Goal: Task Accomplishment & Management: Manage account settings

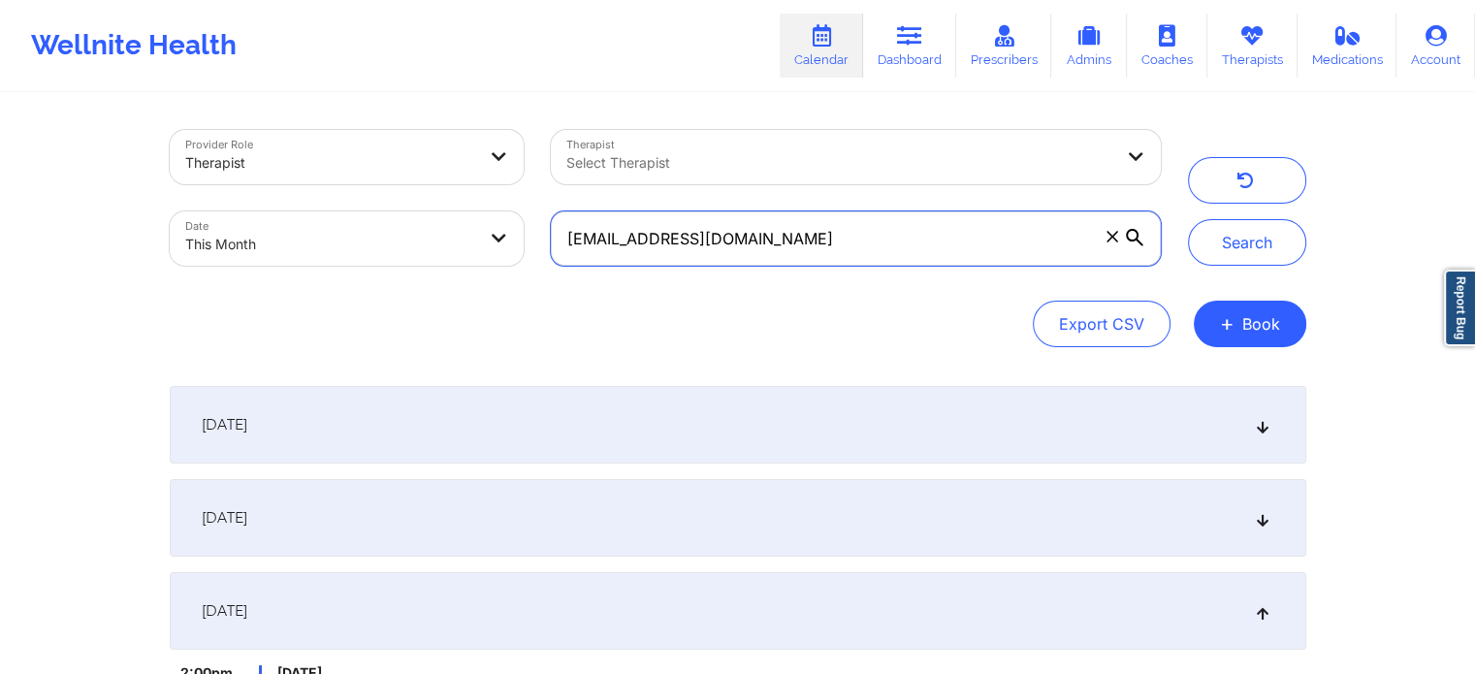
drag, startPoint x: 833, startPoint y: 243, endPoint x: 488, endPoint y: 224, distance: 345.7
click at [488, 224] on div "Provider Role Therapist Therapist Select Therapist Date This Month [EMAIL_ADDRE…" at bounding box center [665, 197] width 1018 height 163
paste input "lantanajoe"
click at [1188, 219] on button "Search" at bounding box center [1247, 242] width 118 height 47
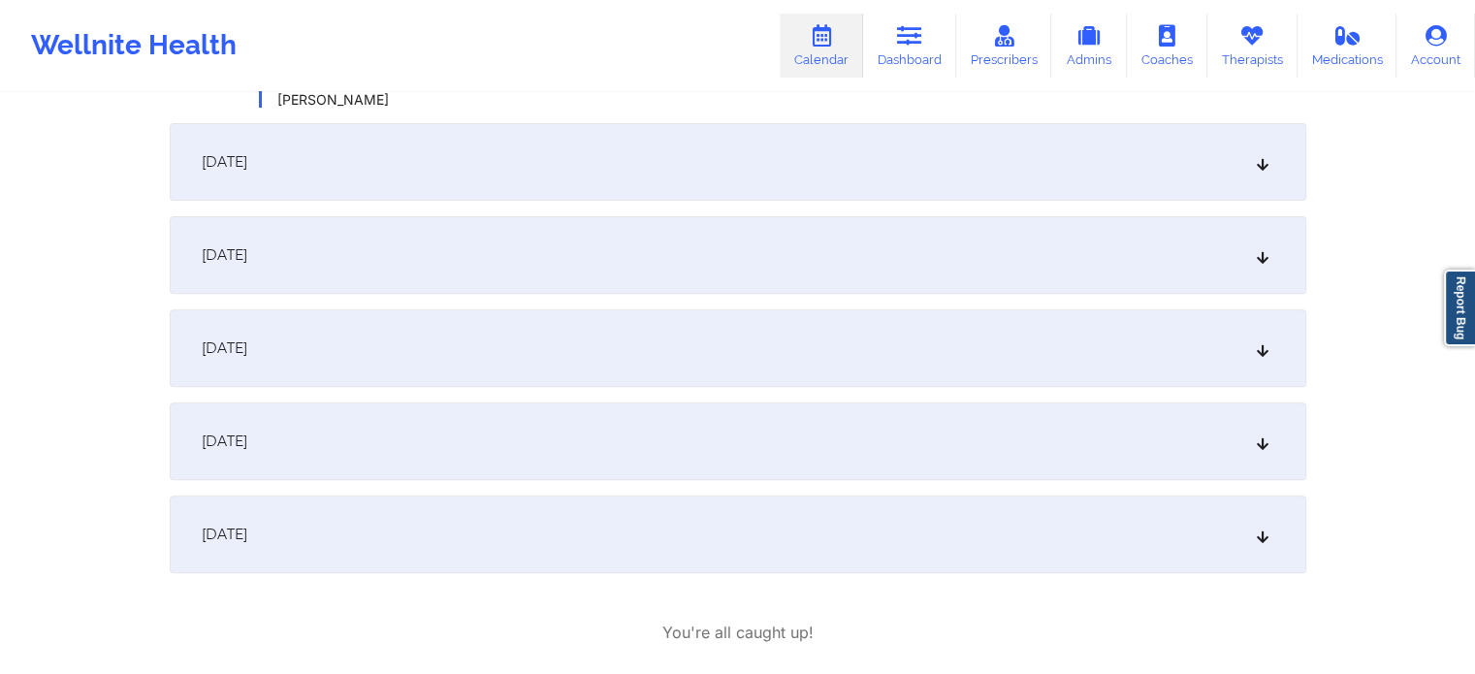
scroll to position [656, 0]
click at [985, 348] on div "[DATE]" at bounding box center [738, 350] width 1136 height 78
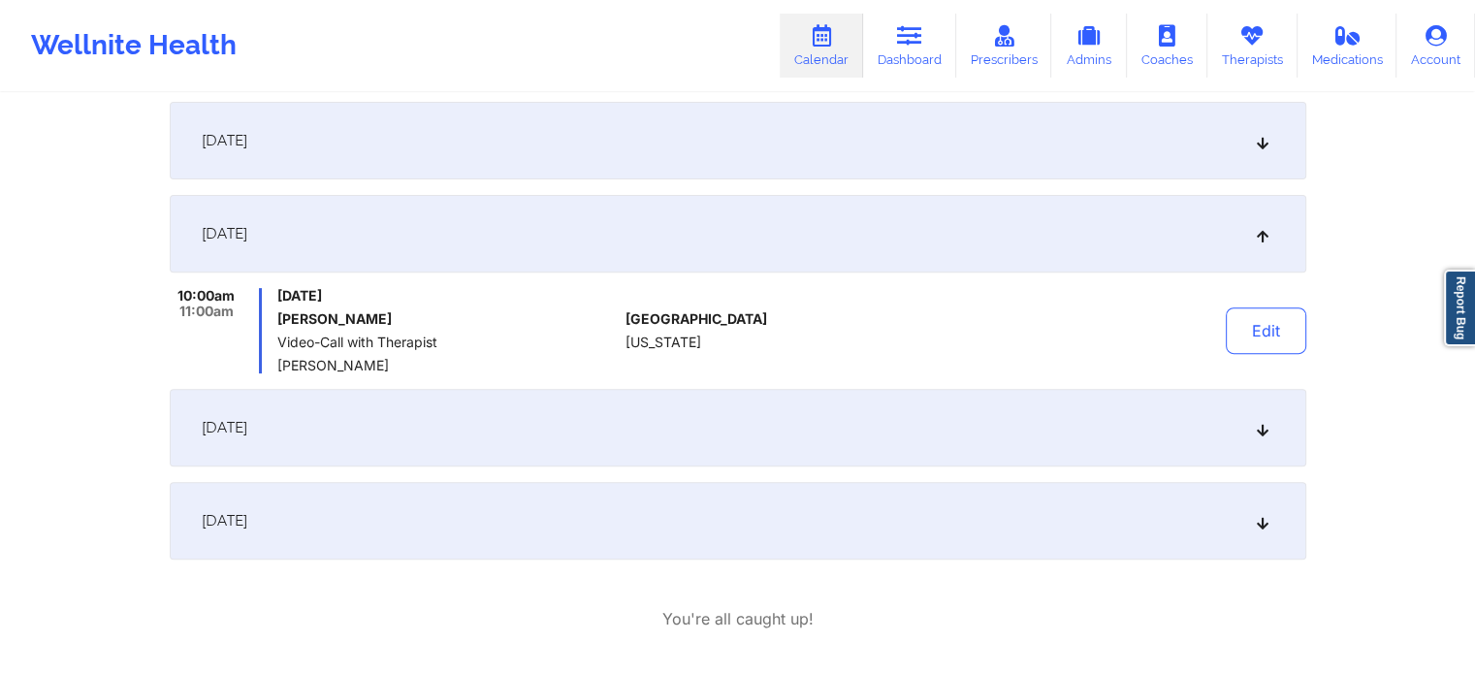
click at [1013, 261] on div "[DATE]" at bounding box center [738, 234] width 1136 height 78
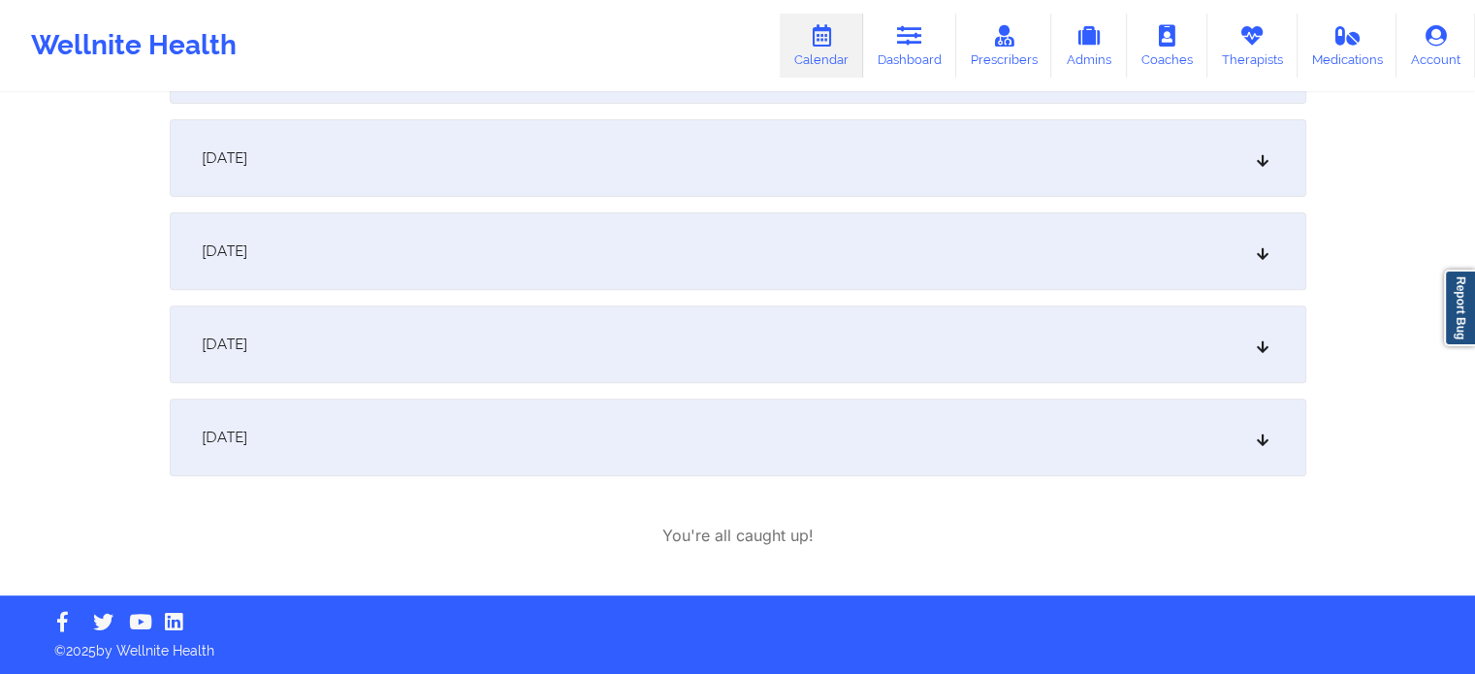
click at [1062, 162] on div "[DATE]" at bounding box center [738, 158] width 1136 height 78
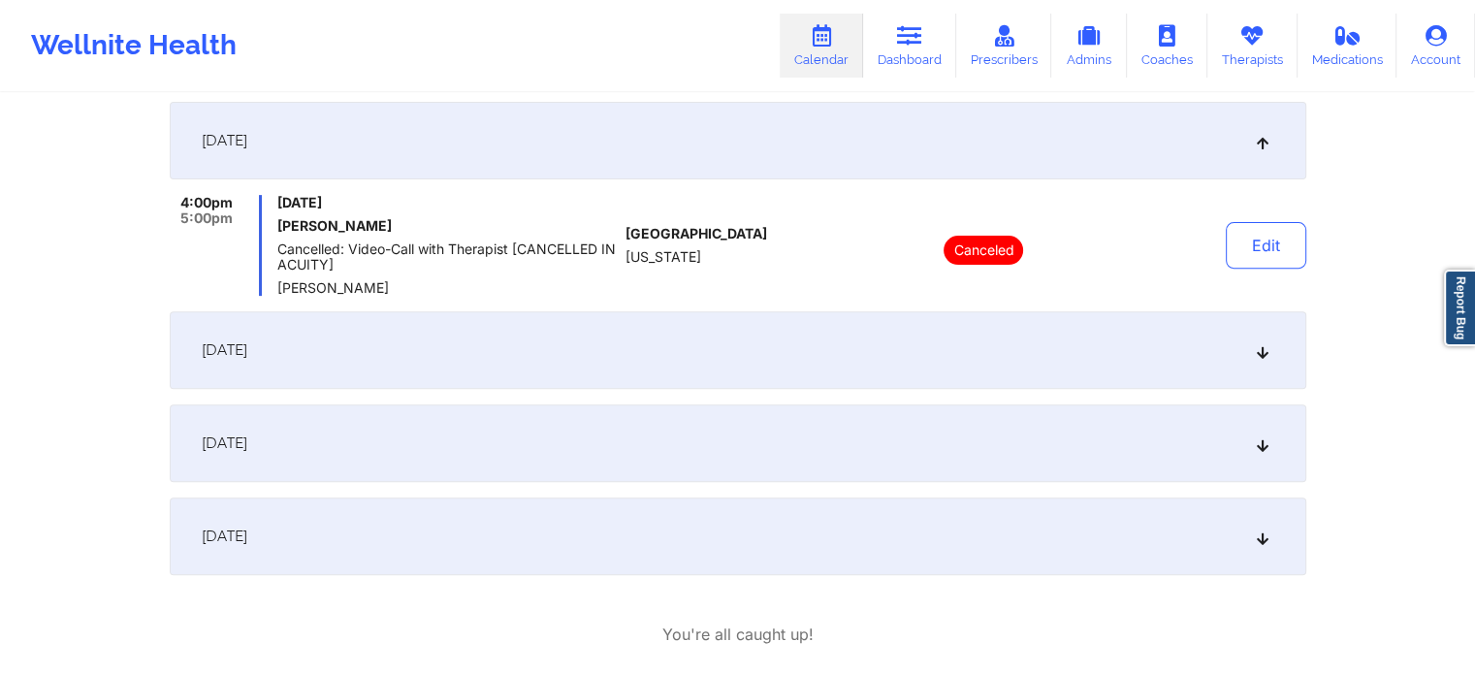
click at [915, 343] on div "[DATE]" at bounding box center [738, 350] width 1136 height 78
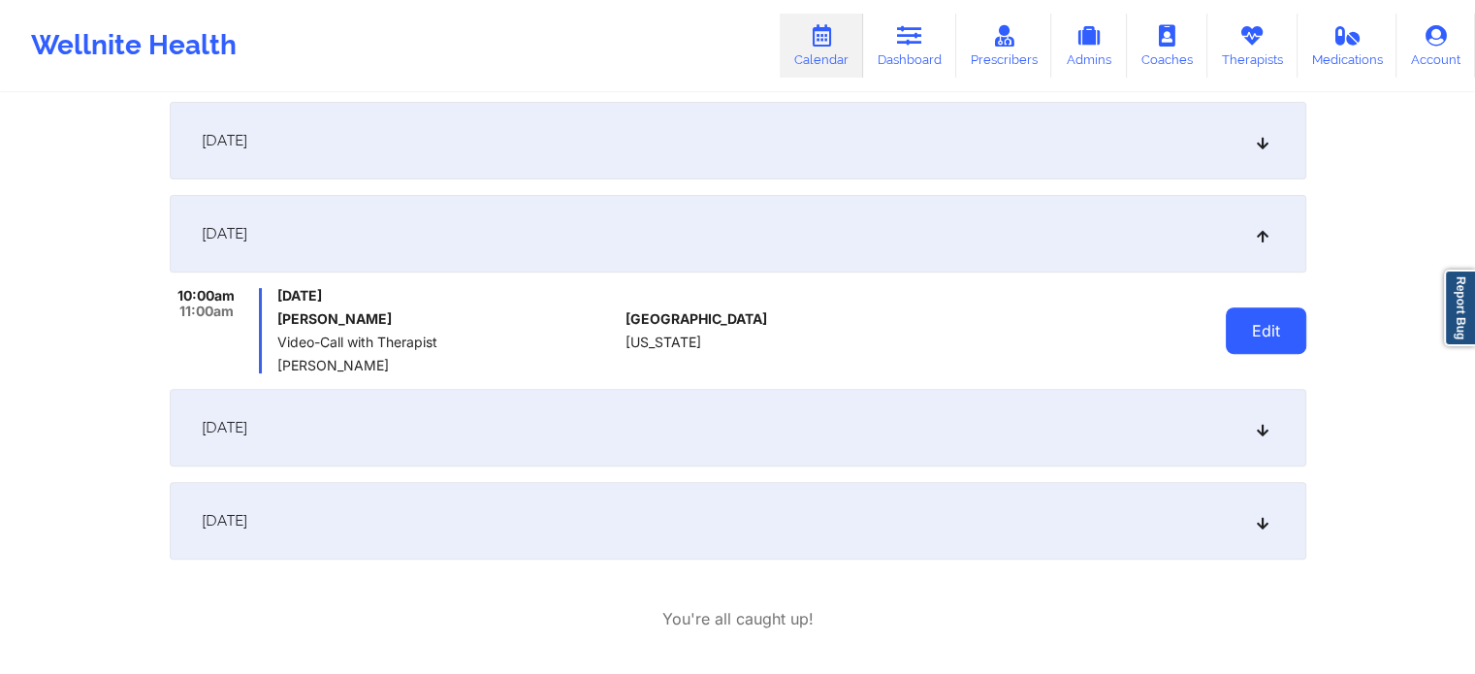
click at [1295, 336] on button "Edit" at bounding box center [1265, 330] width 80 height 47
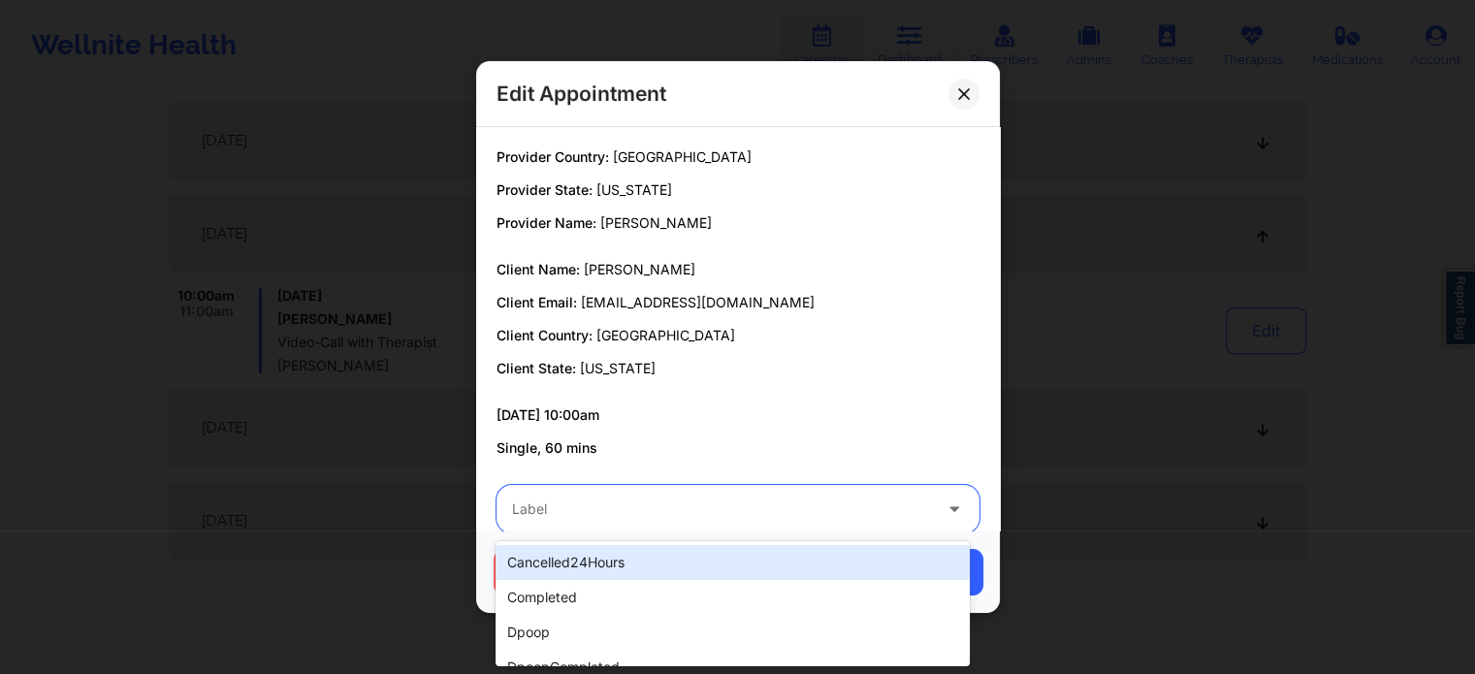
click at [563, 488] on div "Label" at bounding box center [714, 509] width 436 height 48
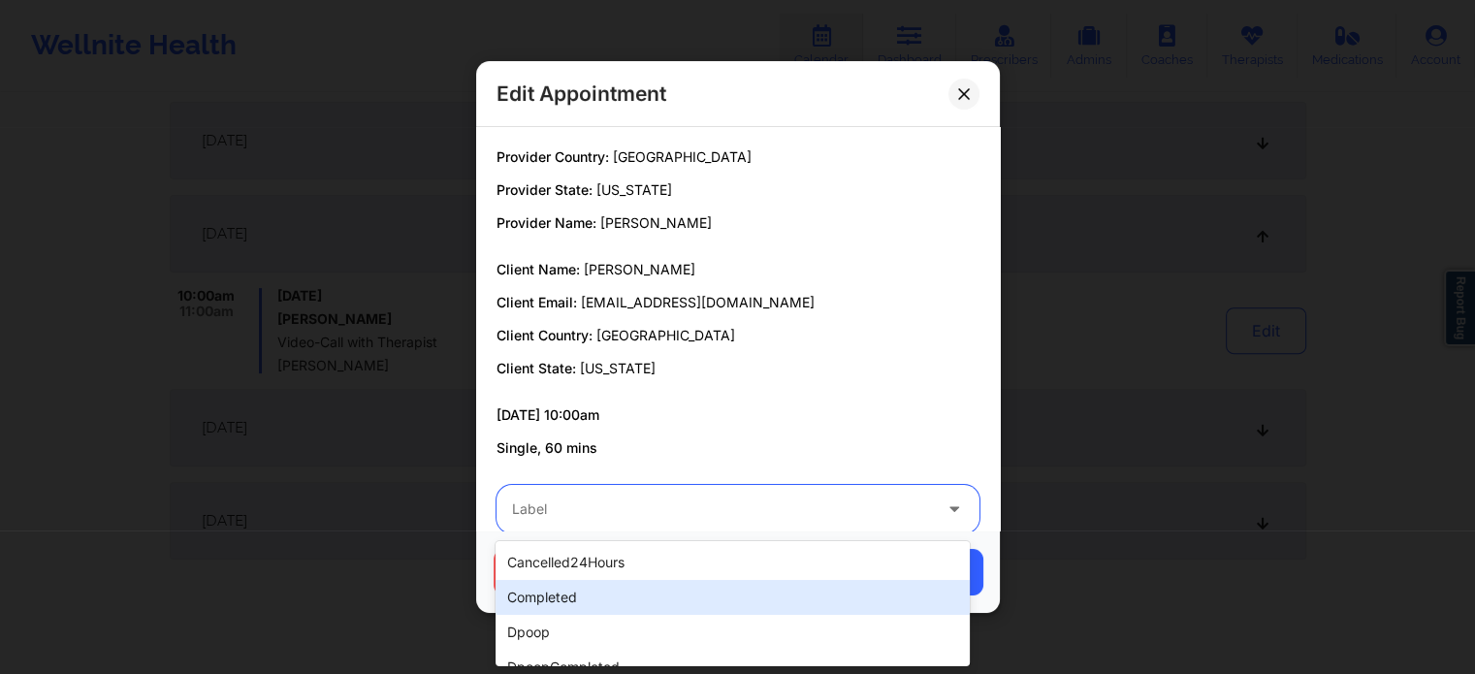
click at [526, 582] on div "completed" at bounding box center [731, 597] width 473 height 35
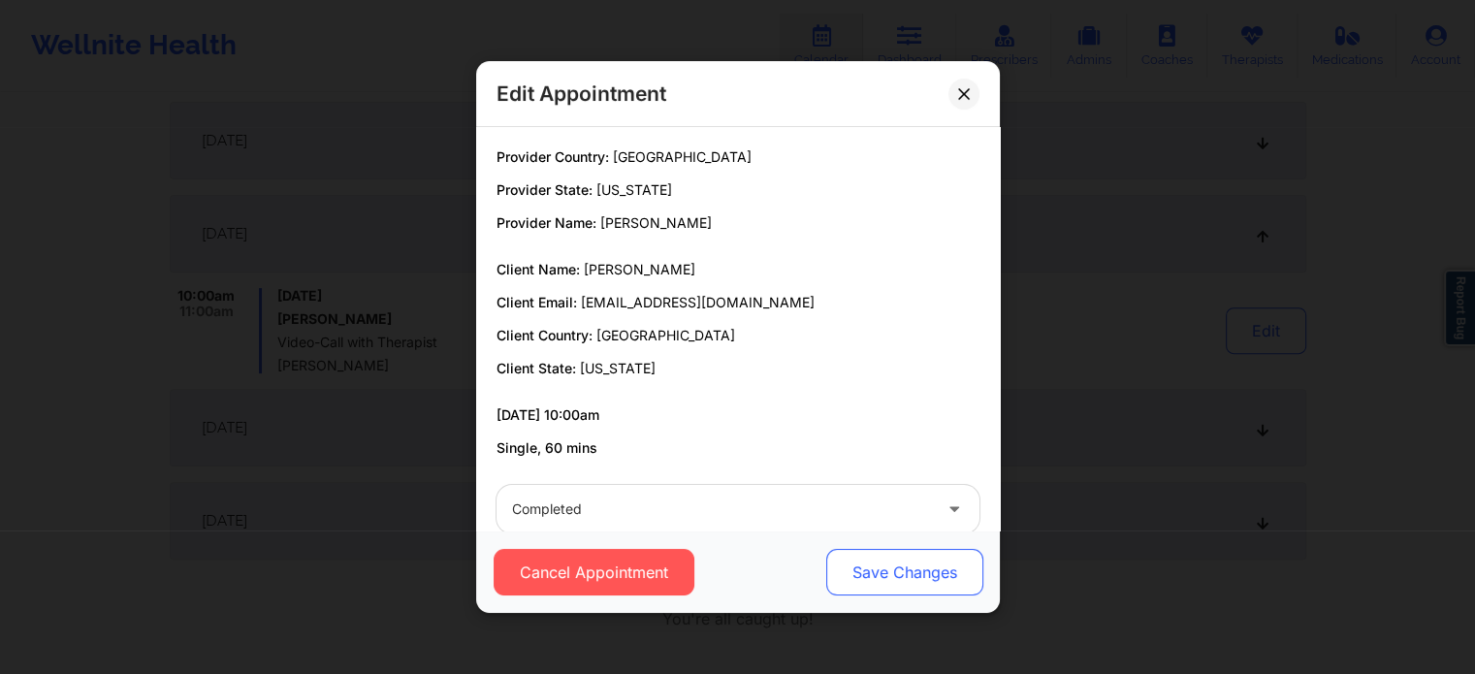
click at [893, 581] on button "Save Changes" at bounding box center [903, 572] width 157 height 47
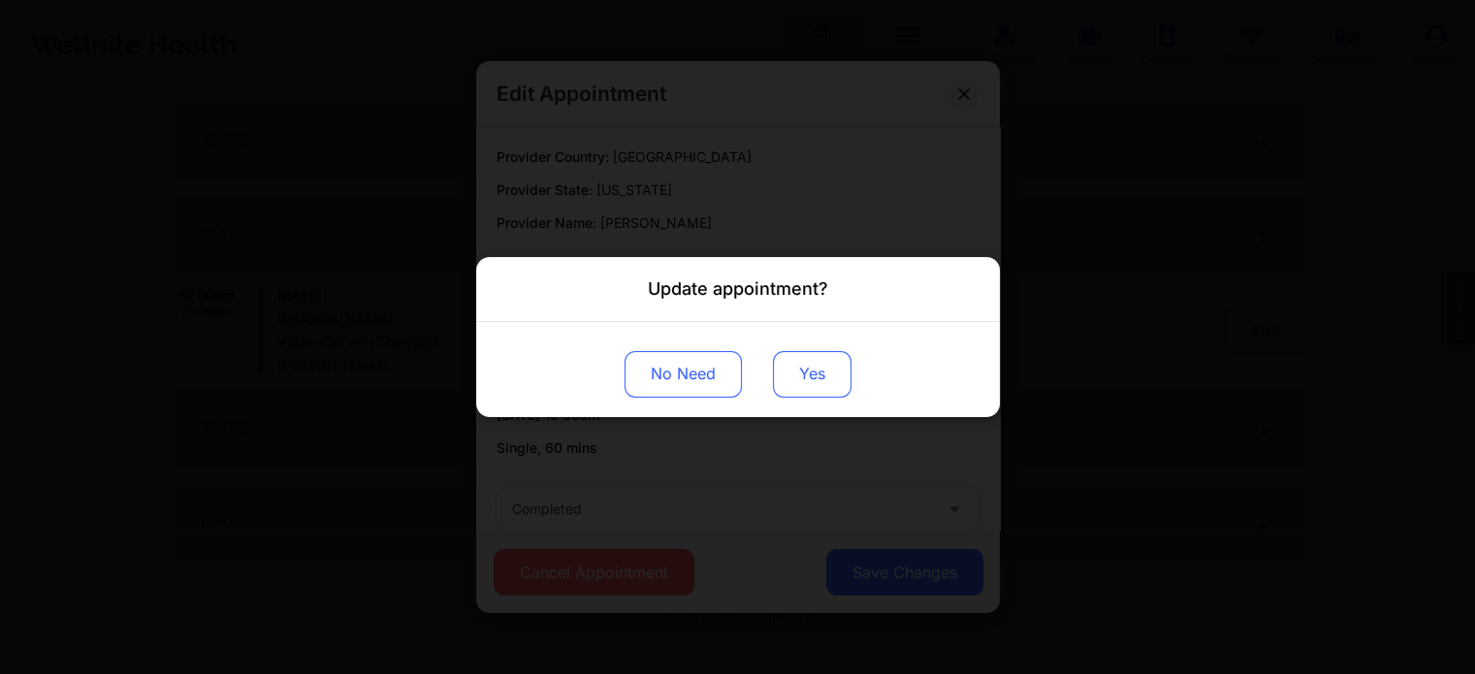
click at [803, 362] on button "Yes" at bounding box center [812, 374] width 79 height 47
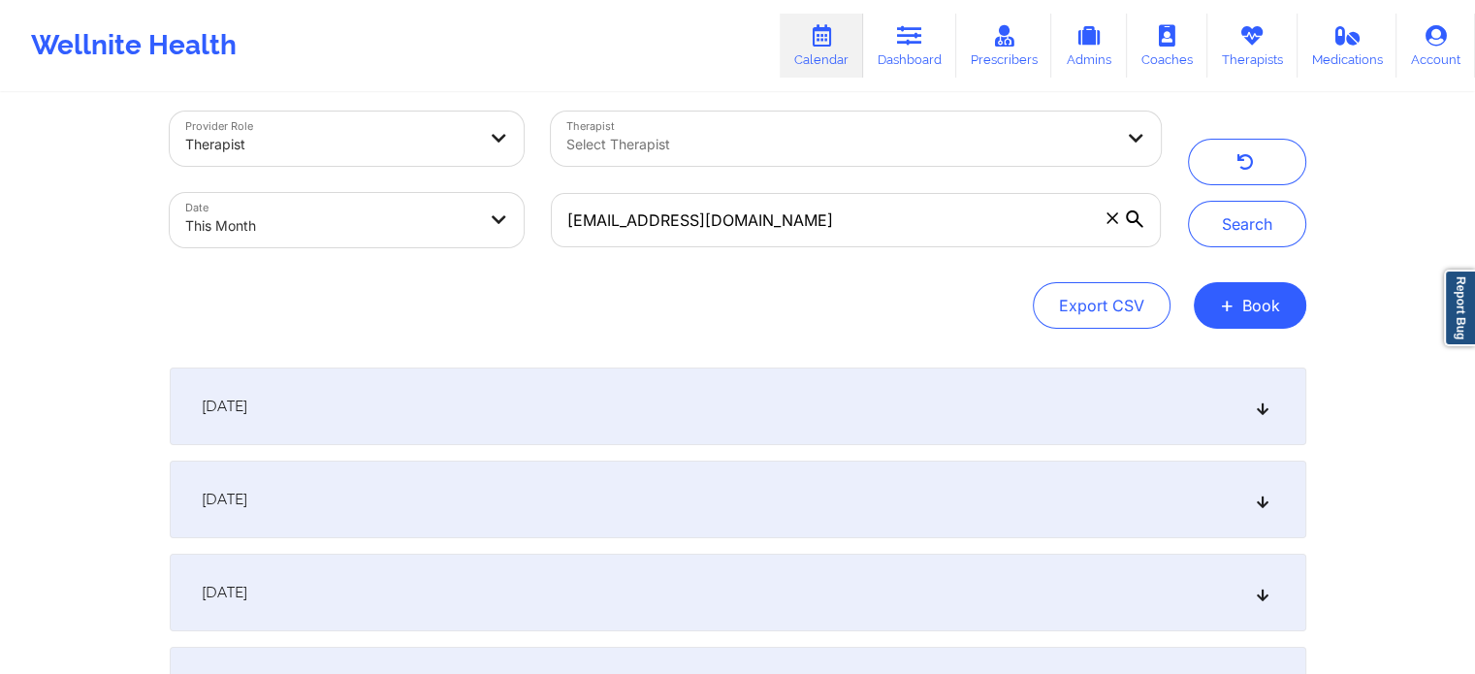
scroll to position [12, 0]
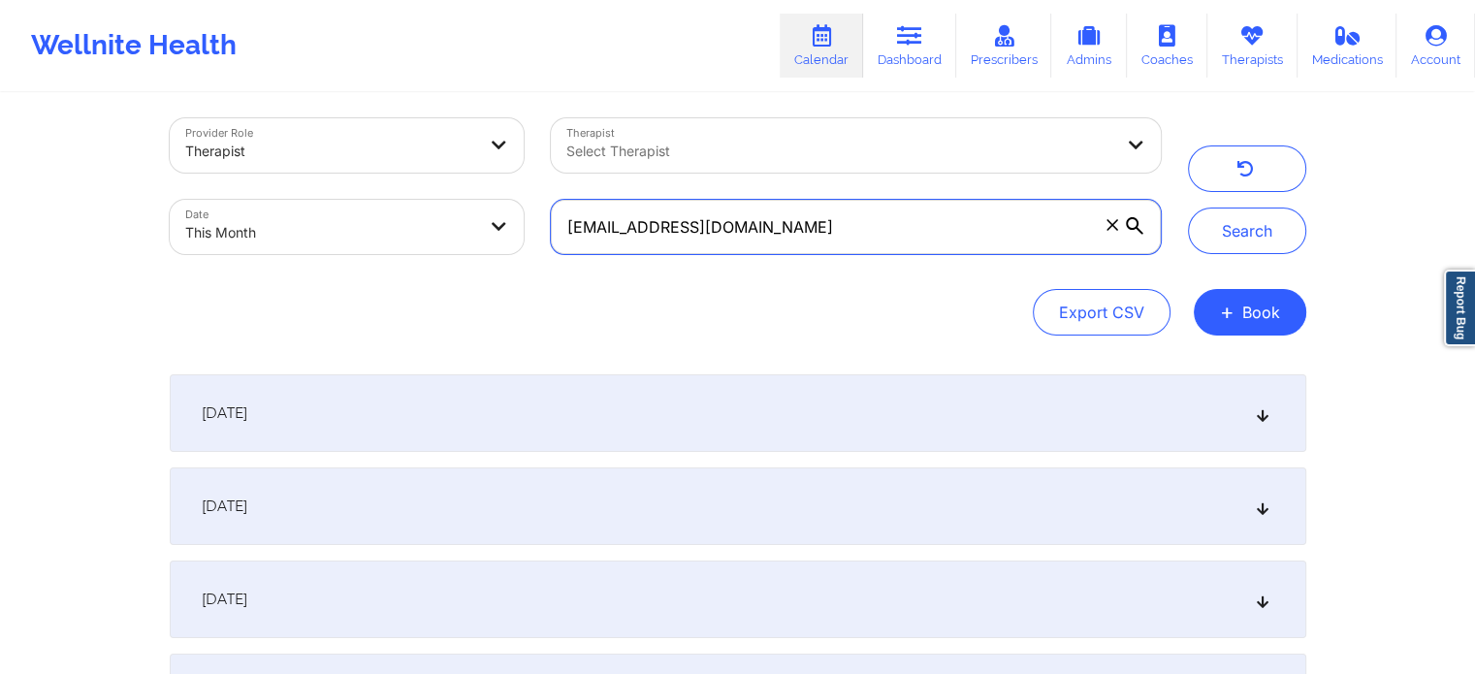
click at [799, 236] on input "[EMAIL_ADDRESS][DOMAIN_NAME]" at bounding box center [855, 227] width 609 height 54
drag, startPoint x: 783, startPoint y: 236, endPoint x: 434, endPoint y: 221, distance: 349.3
click at [434, 221] on div "Provider Role Therapist Therapist Select Therapist Date This Month [EMAIL_ADDRE…" at bounding box center [665, 186] width 1018 height 163
paste input "dulucmary10"
click at [1188, 207] on button "Search" at bounding box center [1247, 230] width 118 height 47
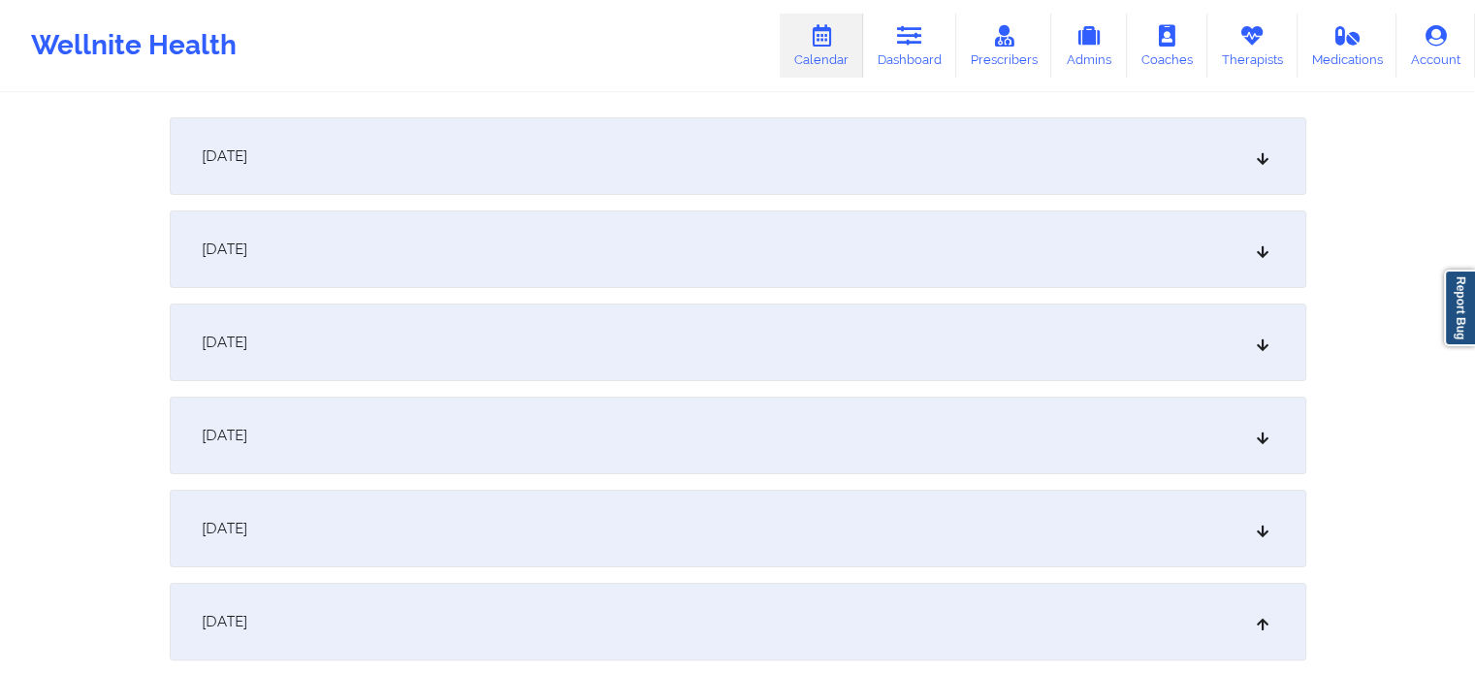
scroll to position [276, 0]
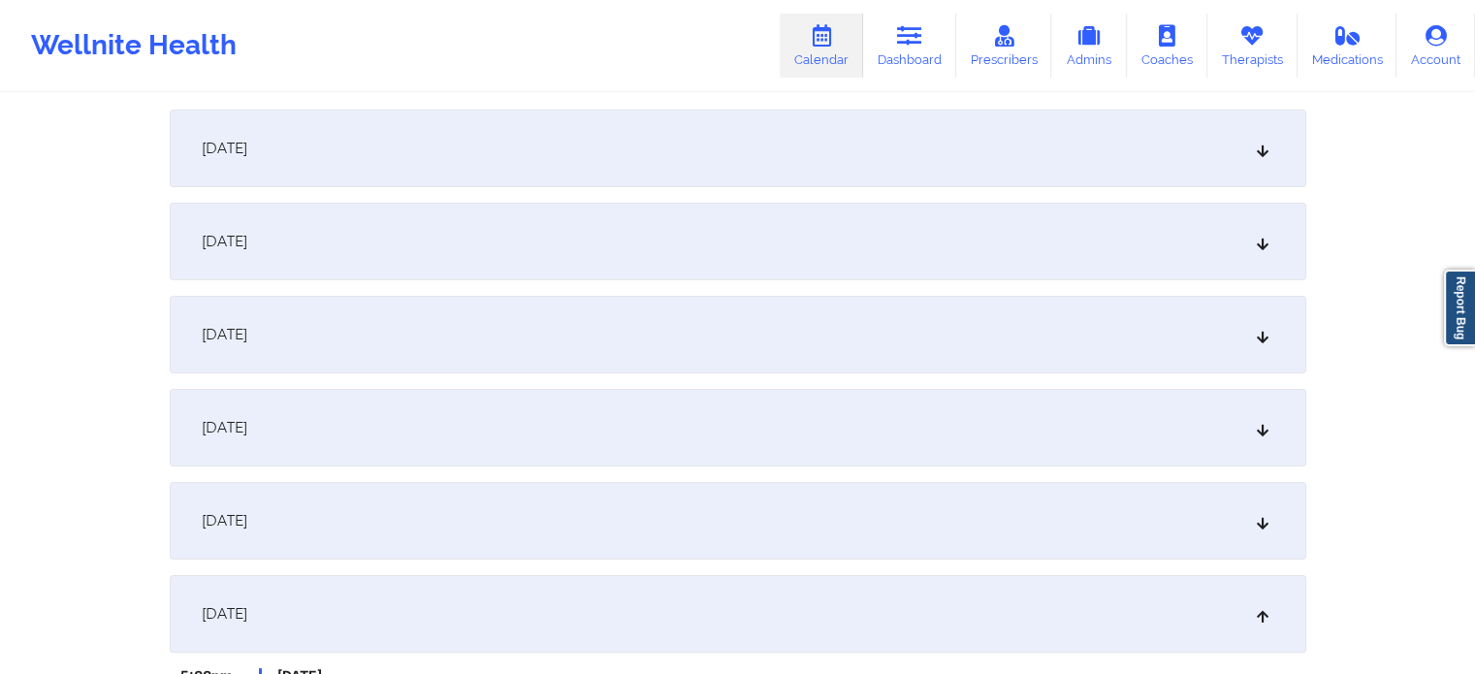
click at [947, 467] on div "[DATE] 5:00pm 6:00pm [DATE] [PERSON_NAME] [PERSON_NAME]: Video-Call with Therap…" at bounding box center [738, 478] width 1136 height 737
click at [998, 434] on div "[DATE]" at bounding box center [738, 428] width 1136 height 78
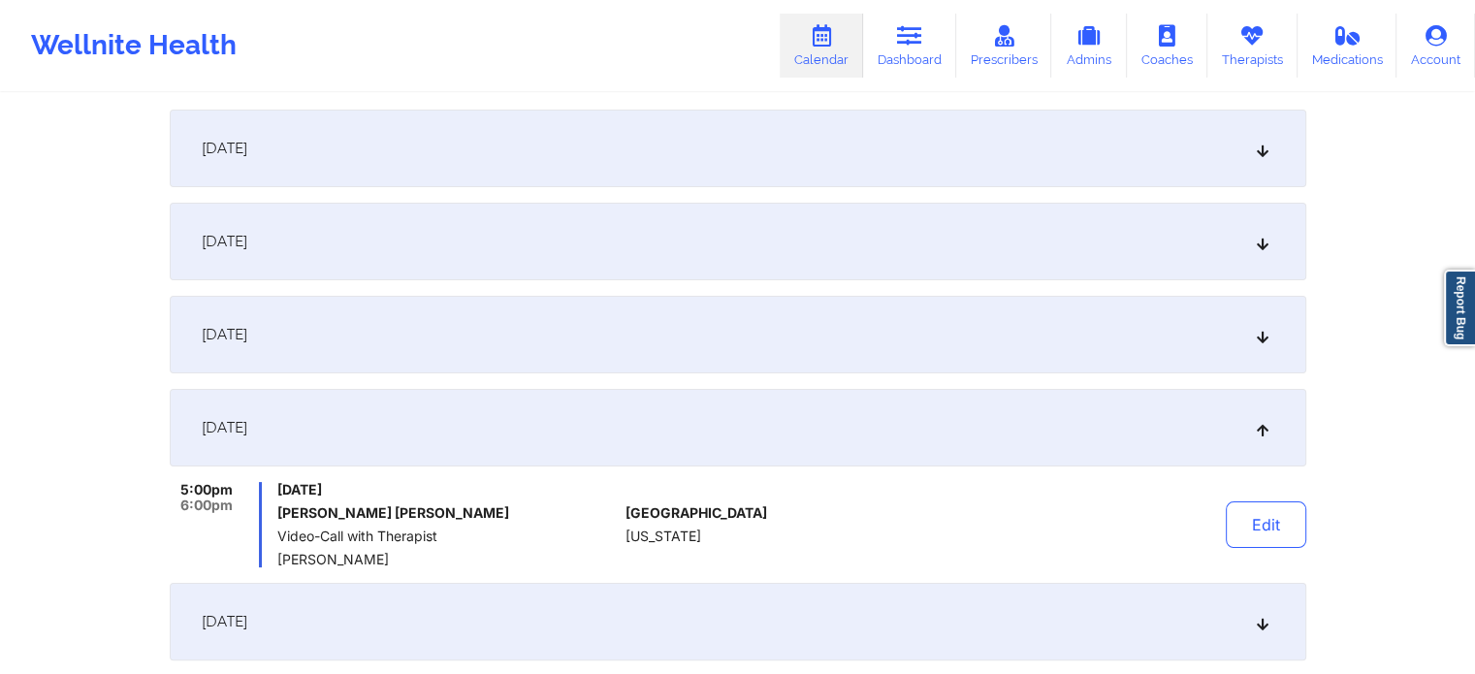
scroll to position [275, 0]
click at [549, 328] on div "[DATE]" at bounding box center [738, 336] width 1136 height 78
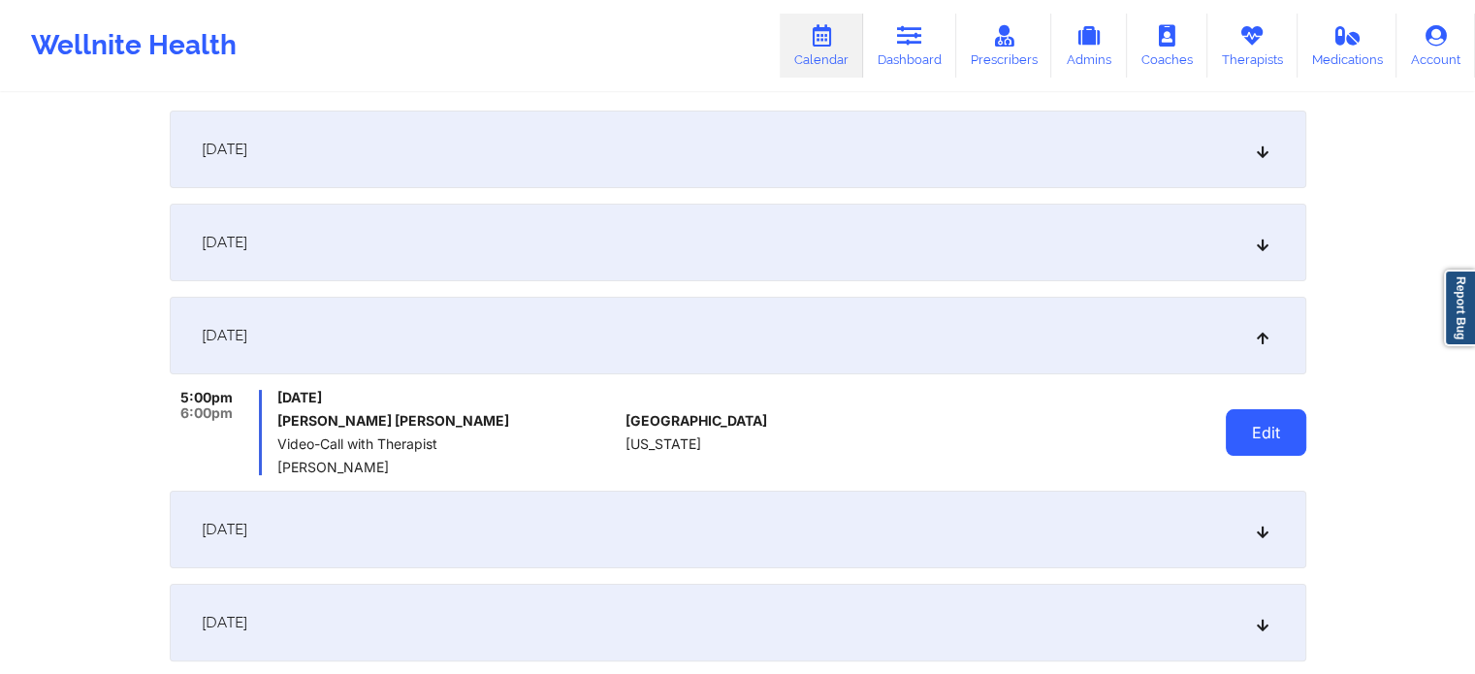
click at [1249, 410] on button "Edit" at bounding box center [1265, 432] width 80 height 47
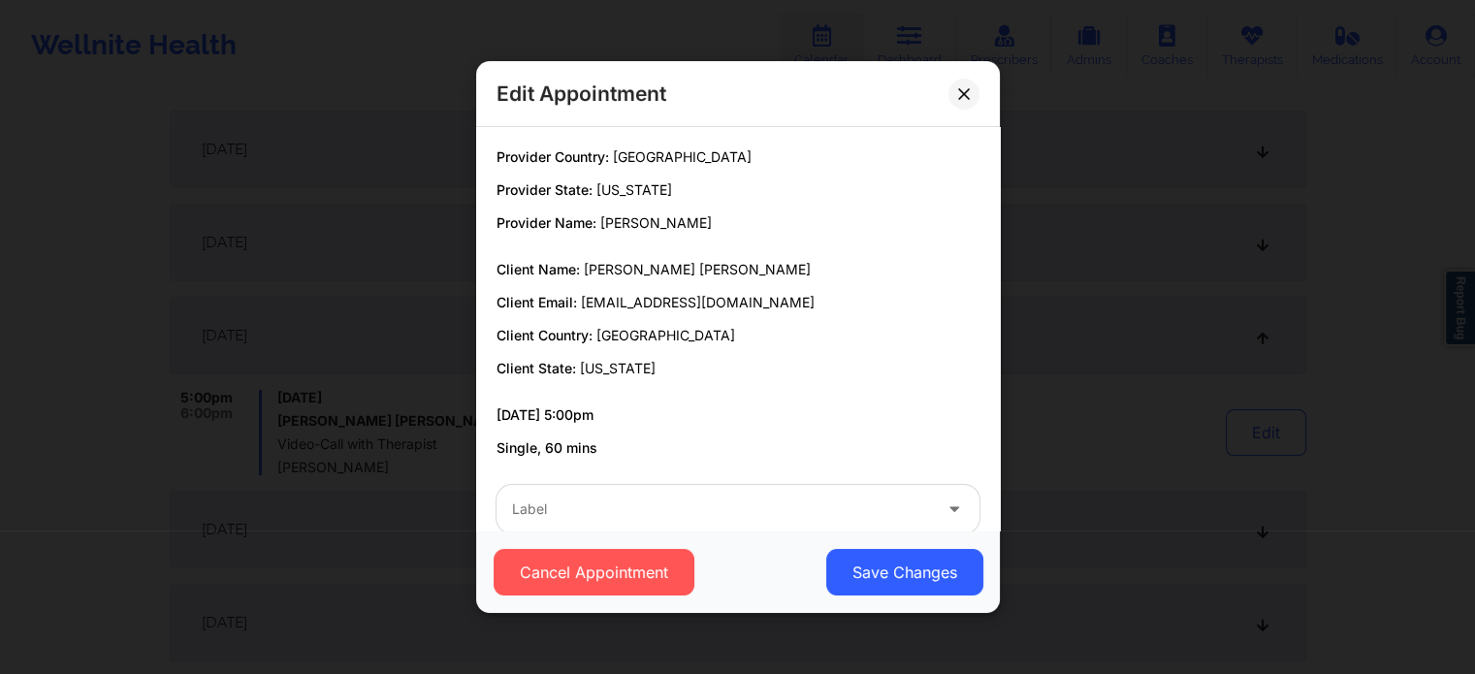
click at [675, 544] on div "Cancel Appointment Save Changes" at bounding box center [738, 571] width 524 height 82
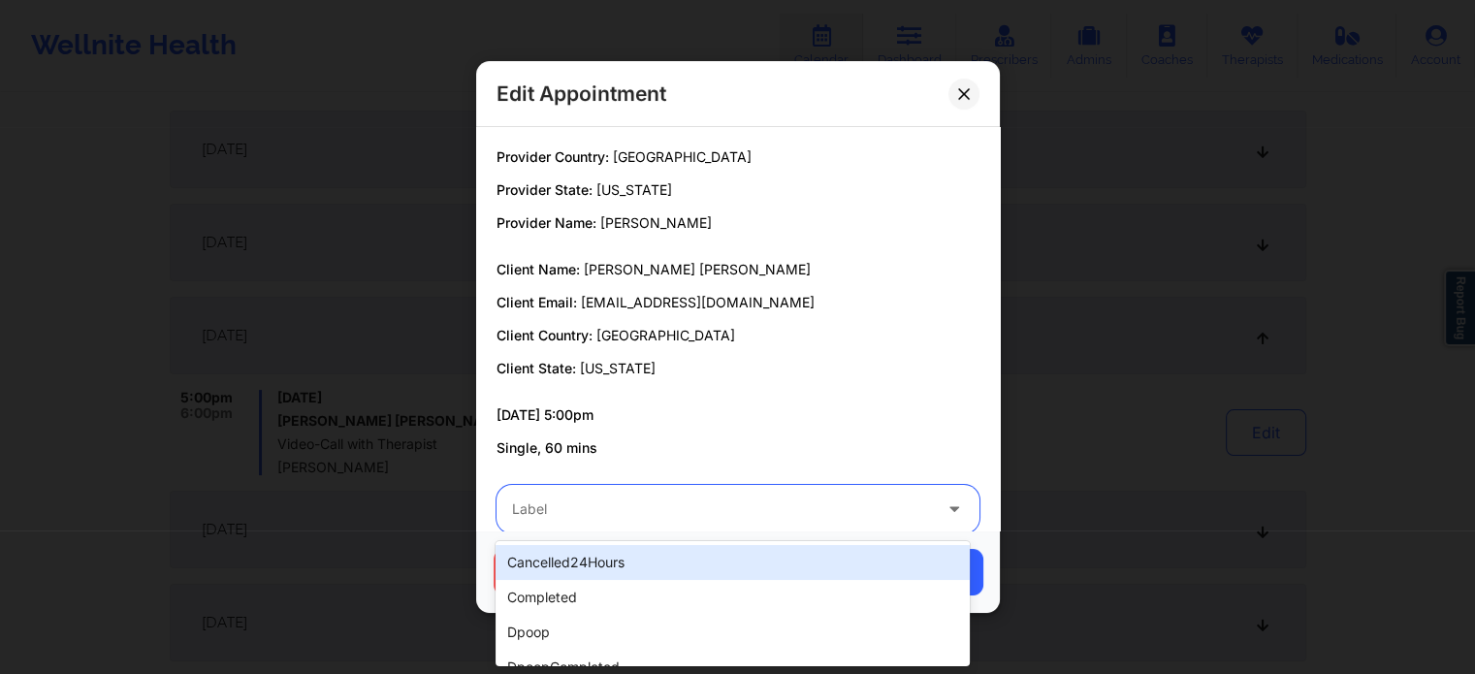
click at [689, 520] on div at bounding box center [721, 508] width 419 height 23
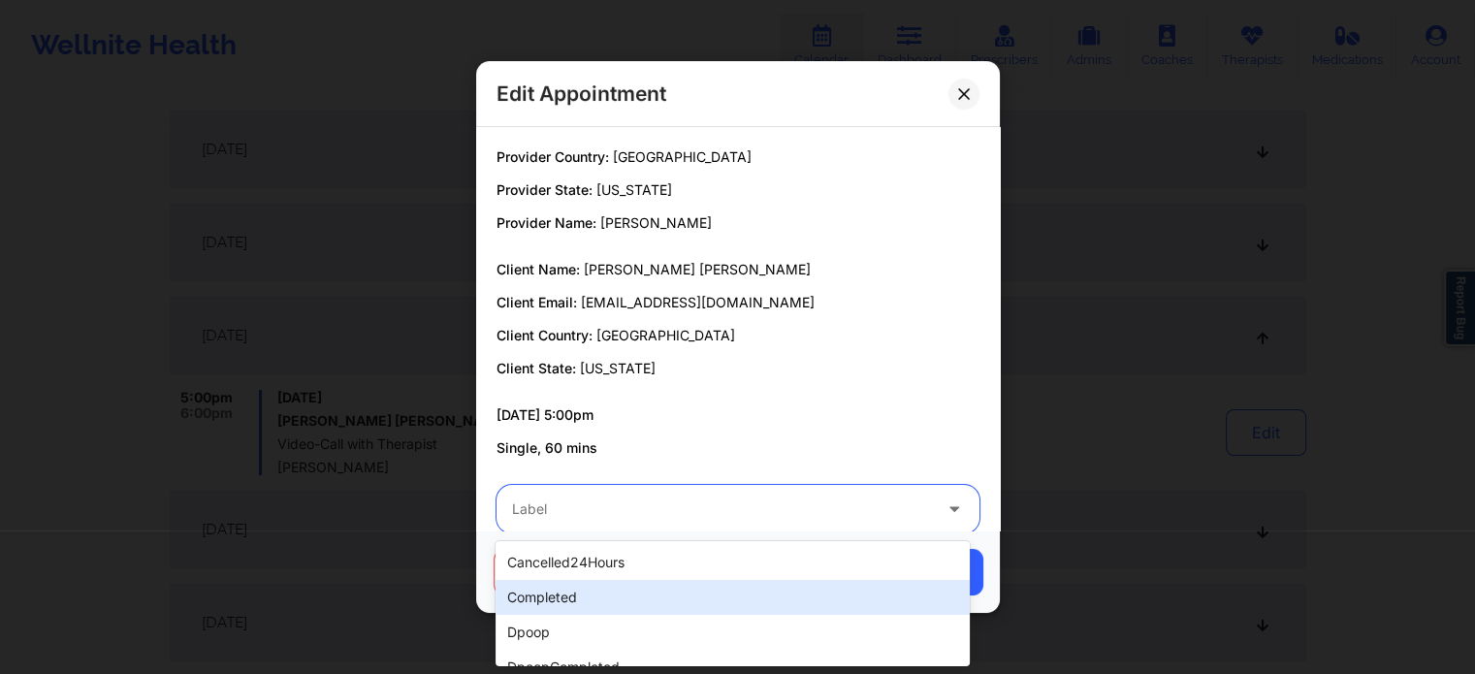
drag, startPoint x: 582, startPoint y: 608, endPoint x: 650, endPoint y: 591, distance: 69.8
click at [650, 591] on div "completed" at bounding box center [731, 597] width 473 height 35
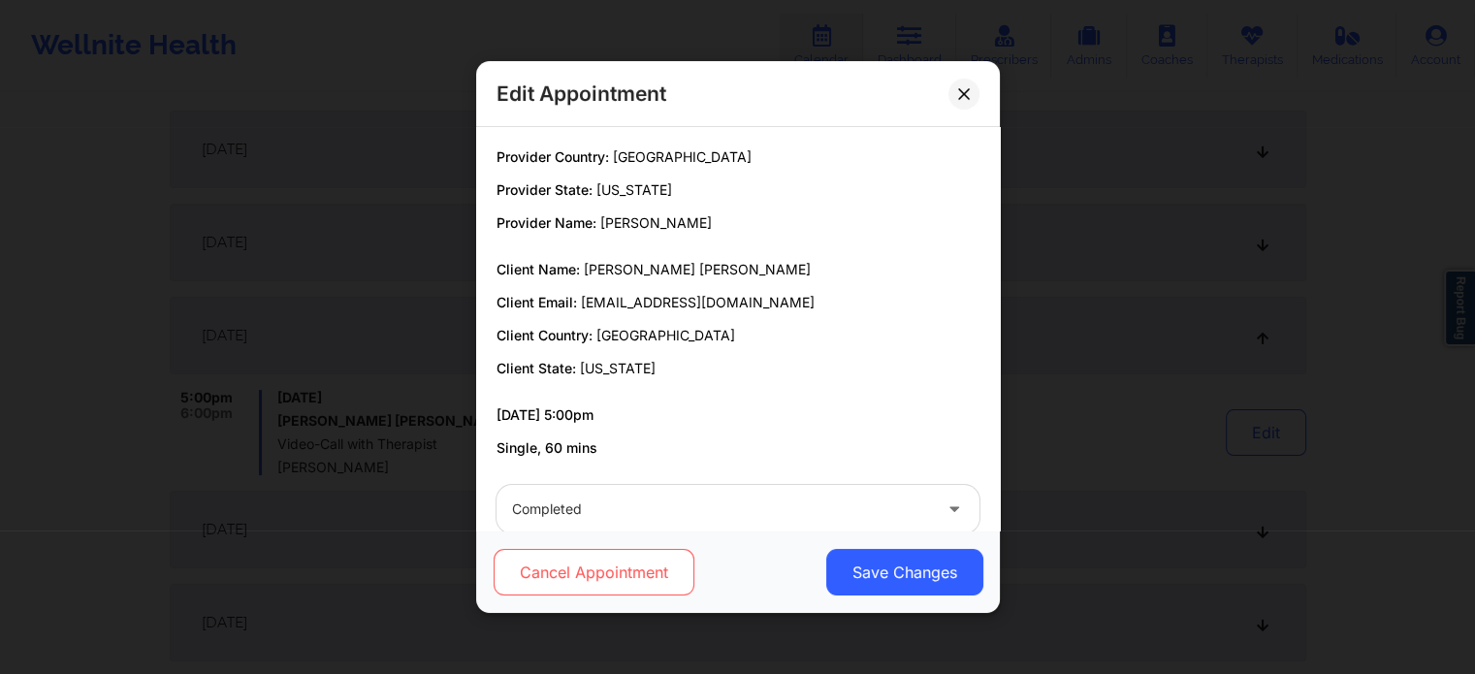
click at [650, 591] on button "Cancel Appointment" at bounding box center [593, 572] width 201 height 47
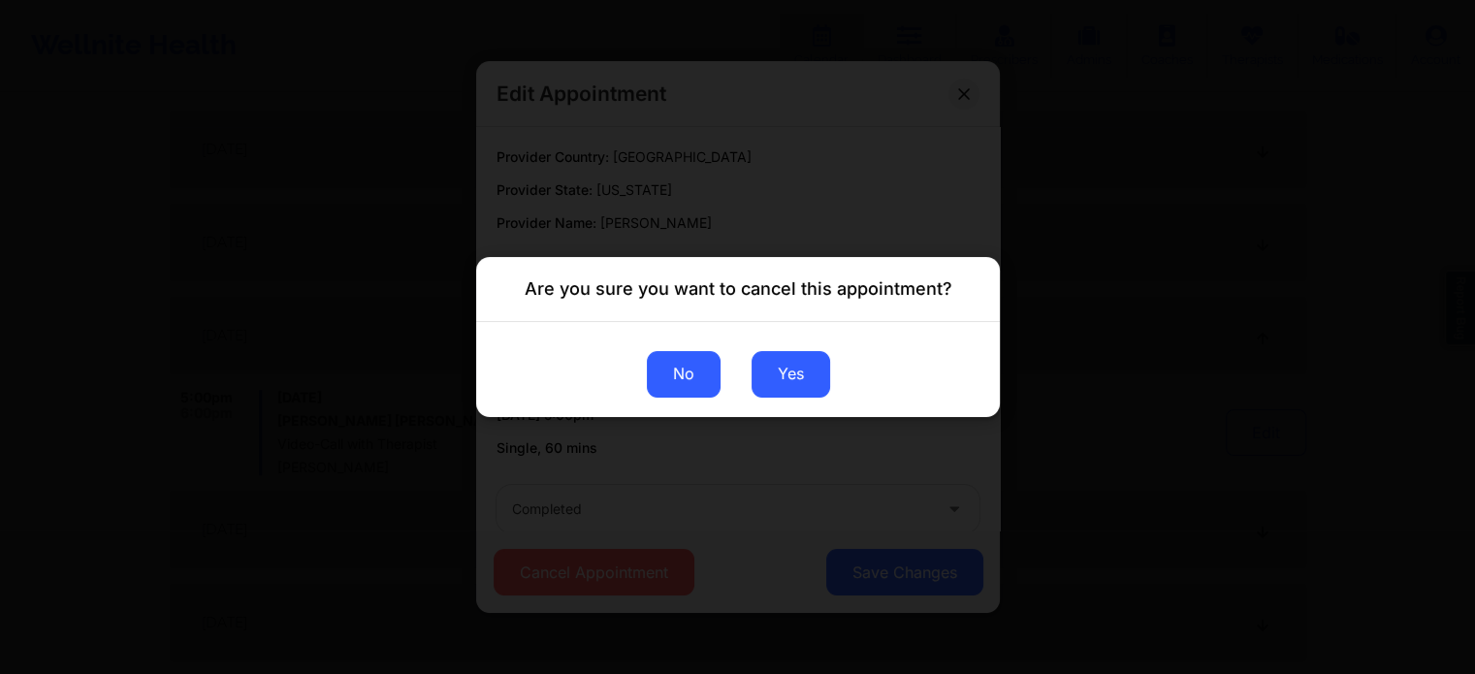
click at [675, 362] on button "No" at bounding box center [683, 374] width 74 height 47
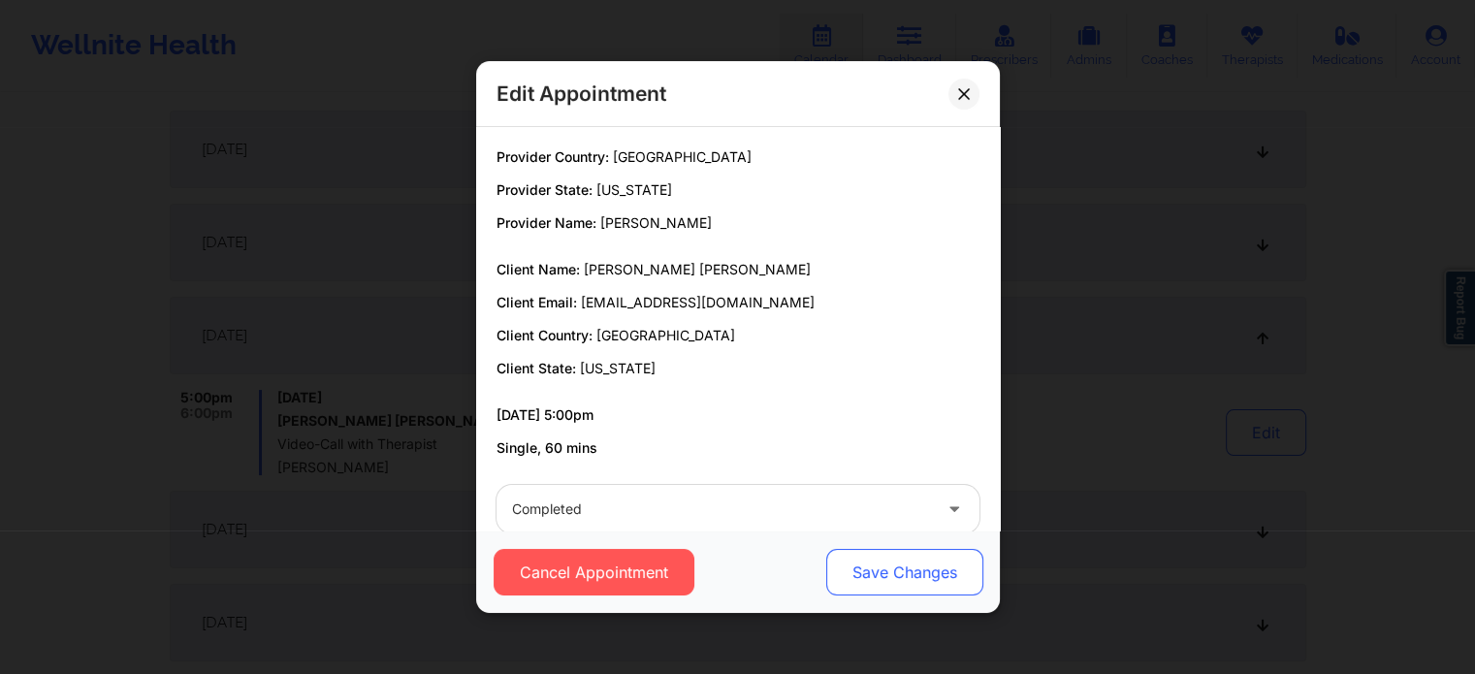
click at [880, 576] on button "Save Changes" at bounding box center [903, 572] width 157 height 47
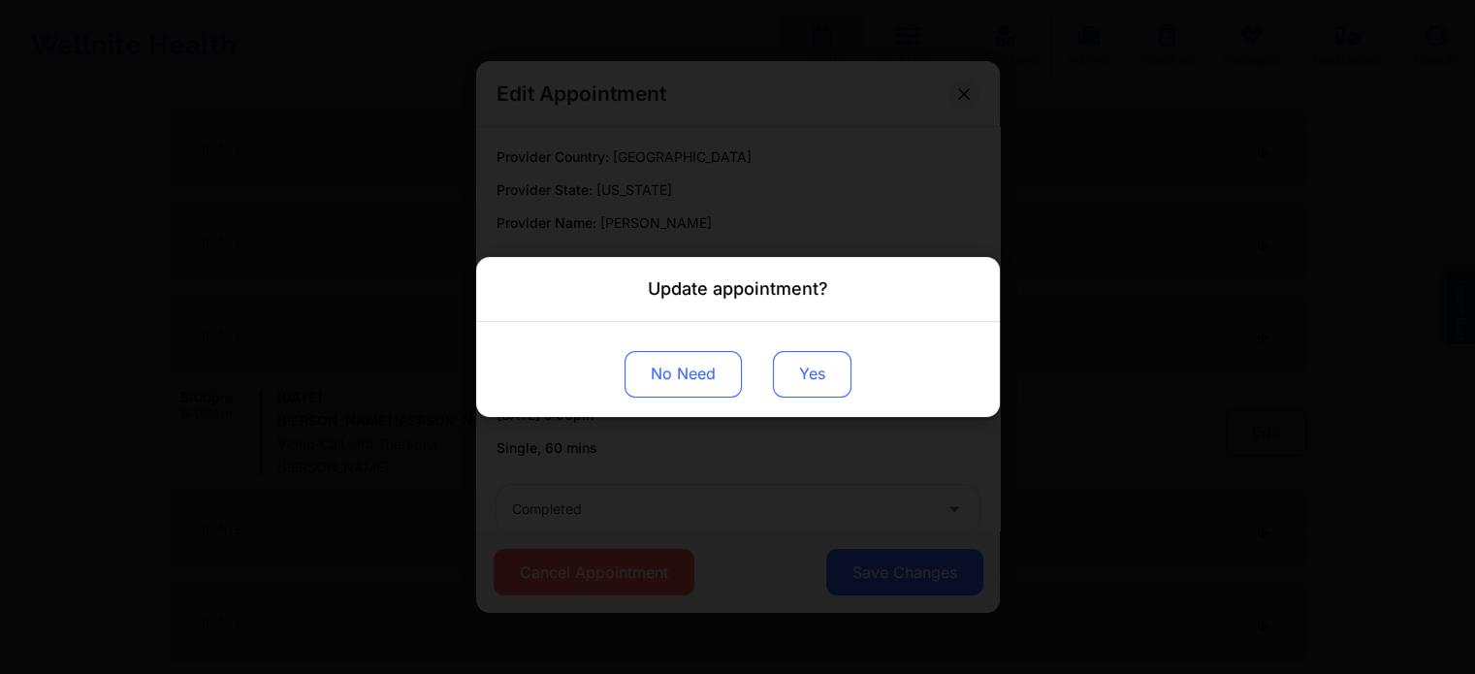
click at [811, 371] on button "Yes" at bounding box center [812, 374] width 79 height 47
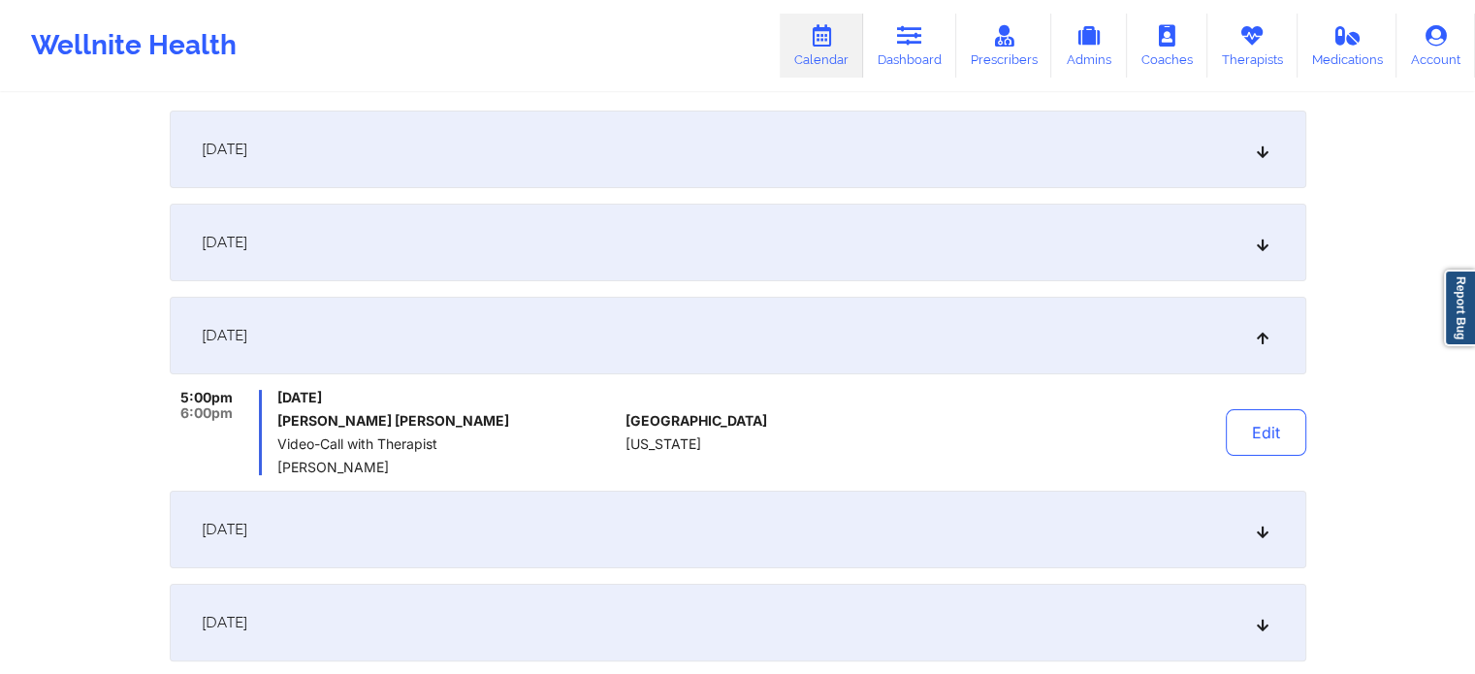
scroll to position [0, 0]
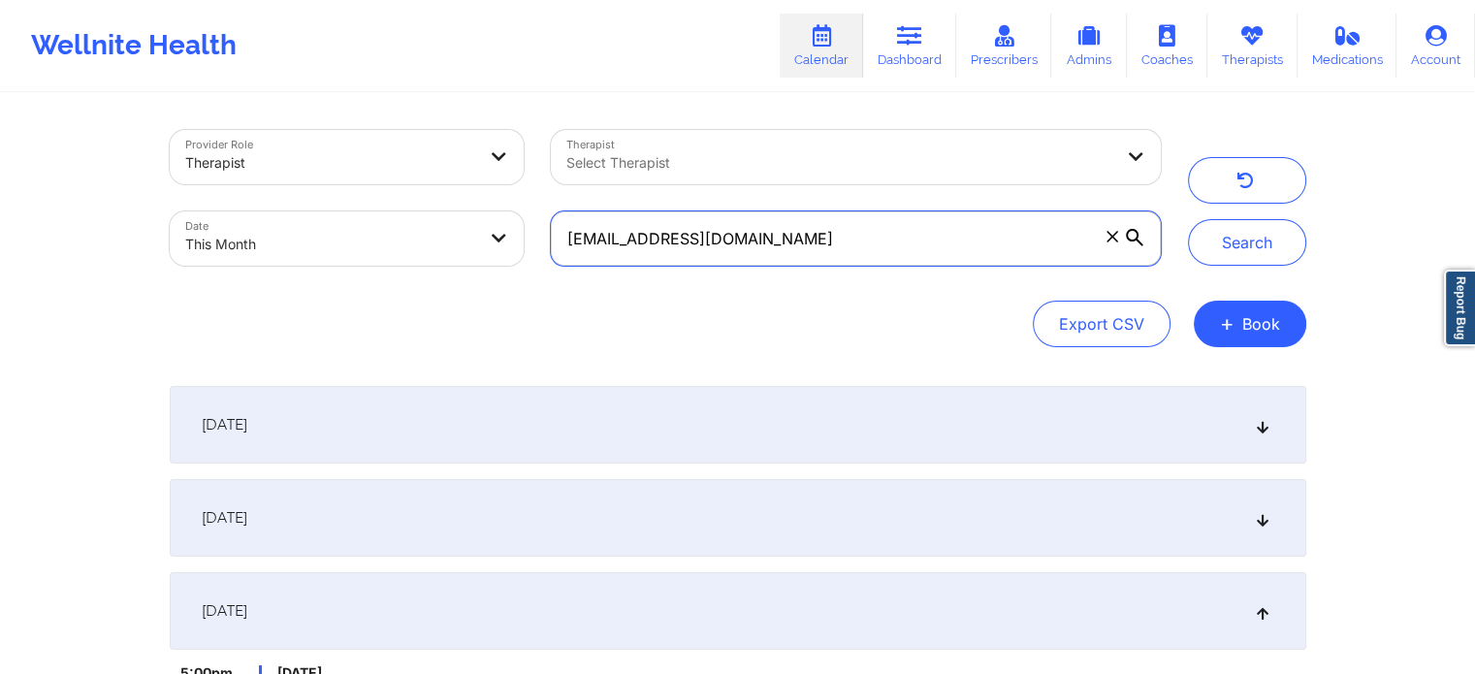
click at [804, 240] on input "[EMAIL_ADDRESS][DOMAIN_NAME]" at bounding box center [855, 238] width 609 height 54
drag, startPoint x: 803, startPoint y: 223, endPoint x: 262, endPoint y: 289, distance: 545.0
click at [262, 289] on div "Provider Role Therapist Therapist Select Therapist Date This Month [EMAIL_ADDRE…" at bounding box center [738, 238] width 1136 height 217
paste input "cglenn39"
click at [1188, 219] on button "Search" at bounding box center [1247, 242] width 118 height 47
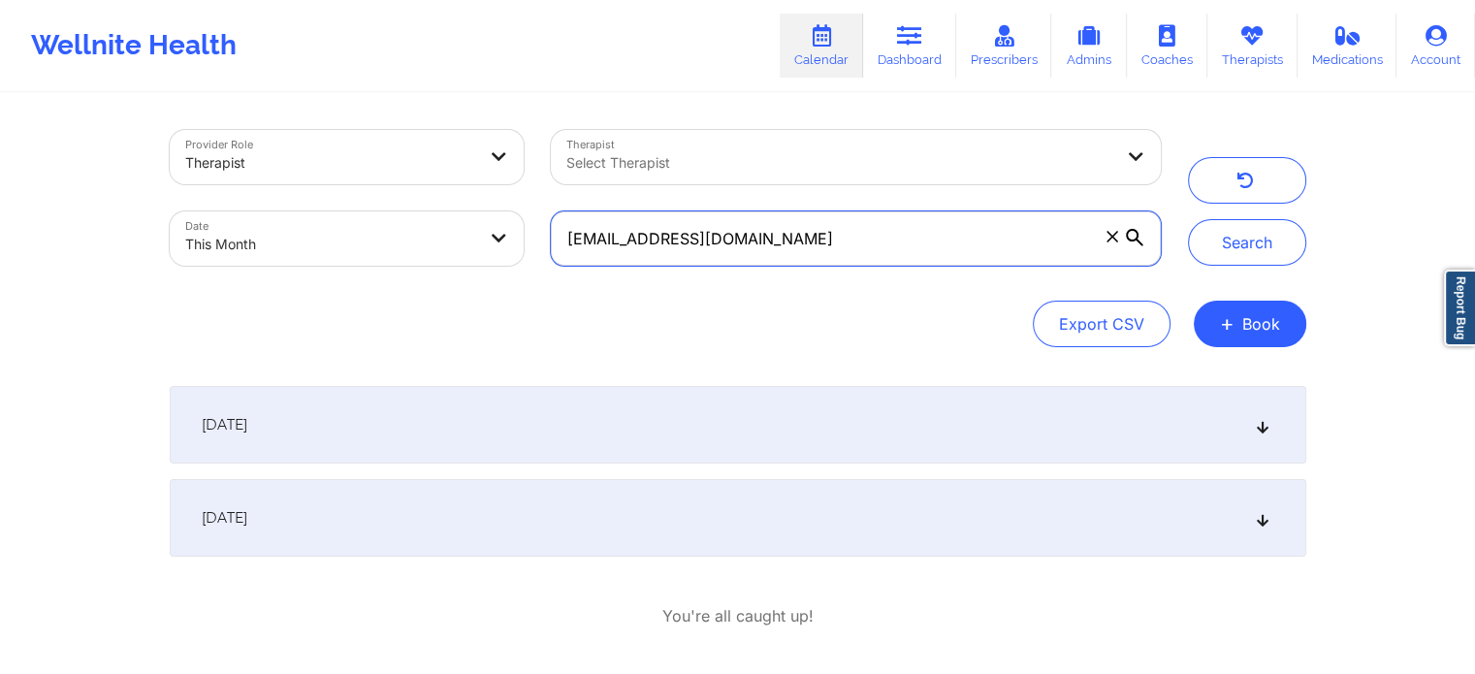
scroll to position [80, 0]
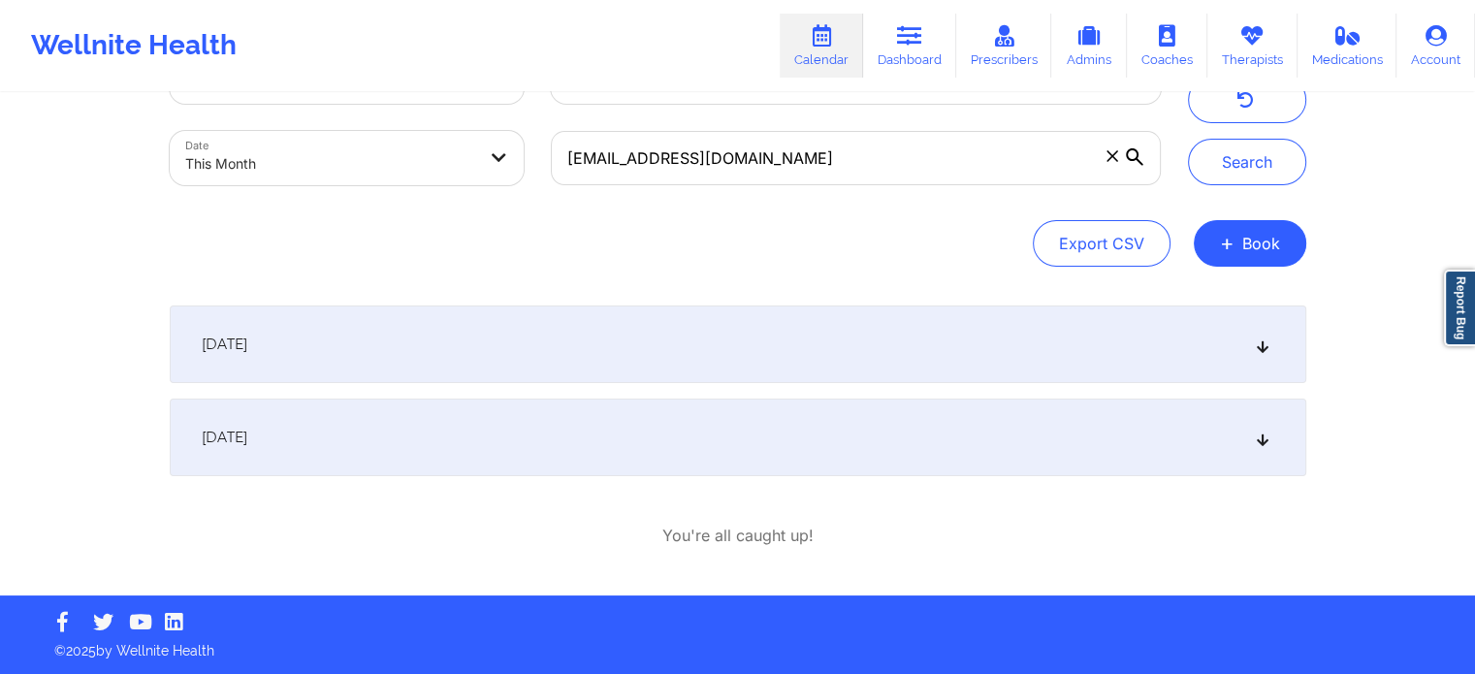
click at [929, 426] on div "[DATE]" at bounding box center [738, 437] width 1136 height 78
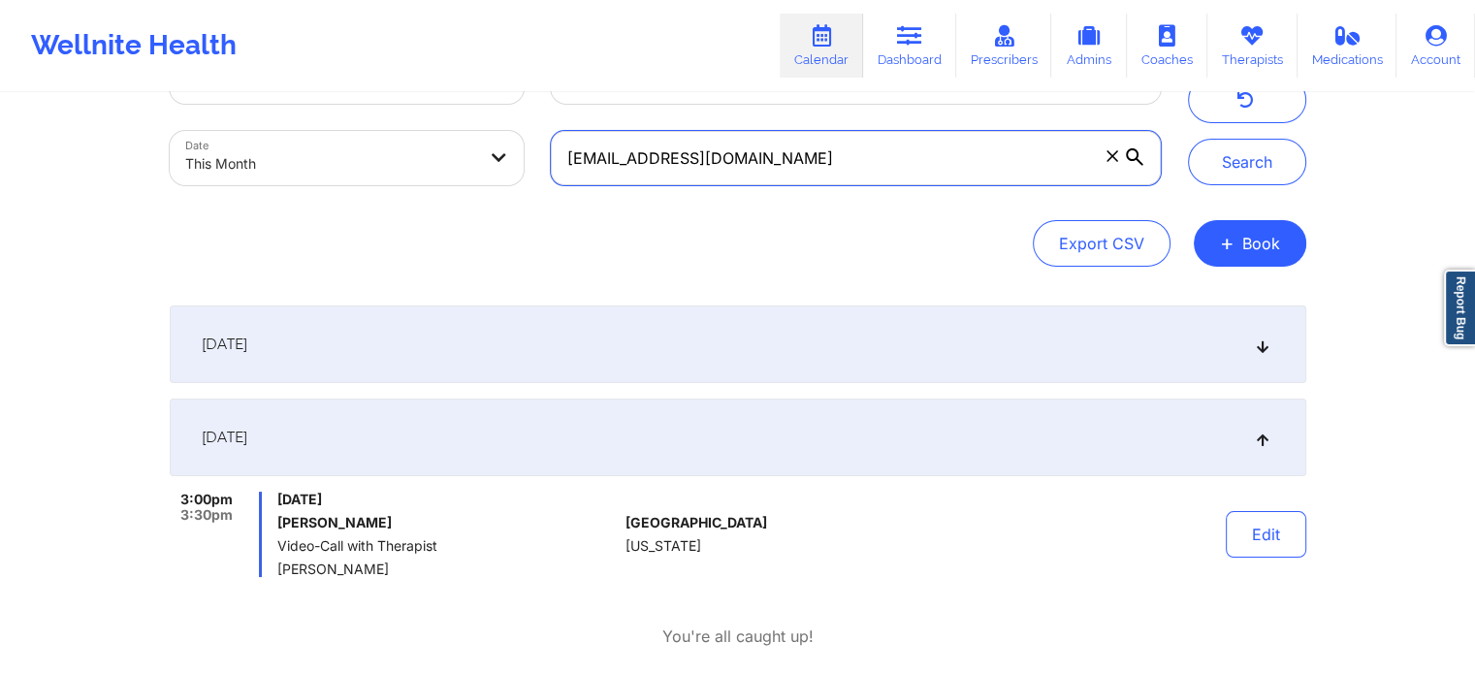
drag, startPoint x: 757, startPoint y: 150, endPoint x: 429, endPoint y: 160, distance: 327.8
click at [429, 160] on div "Provider Role Therapist Therapist Select Therapist Date This Month [EMAIL_ADDRE…" at bounding box center [665, 117] width 1018 height 163
paste input "irmaliriverabazan"
click at [1188, 139] on button "Search" at bounding box center [1247, 162] width 118 height 47
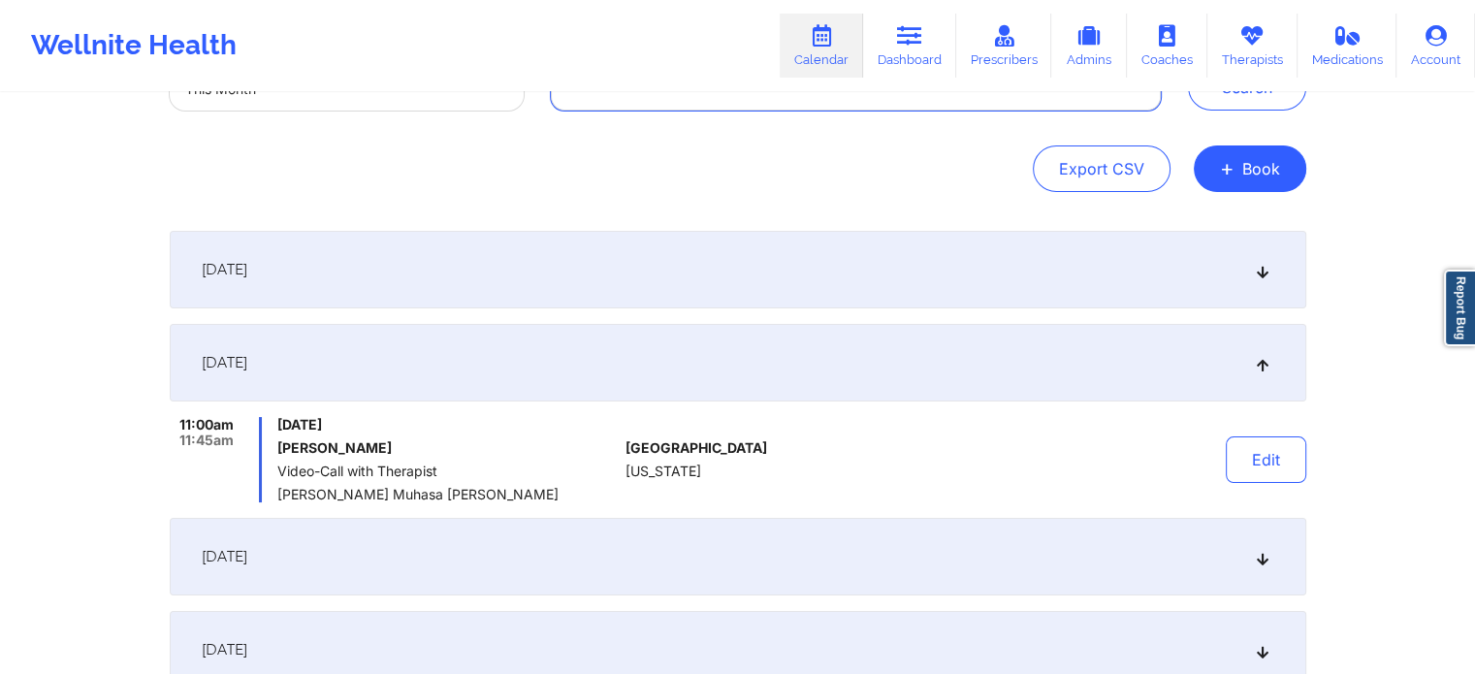
scroll to position [116, 0]
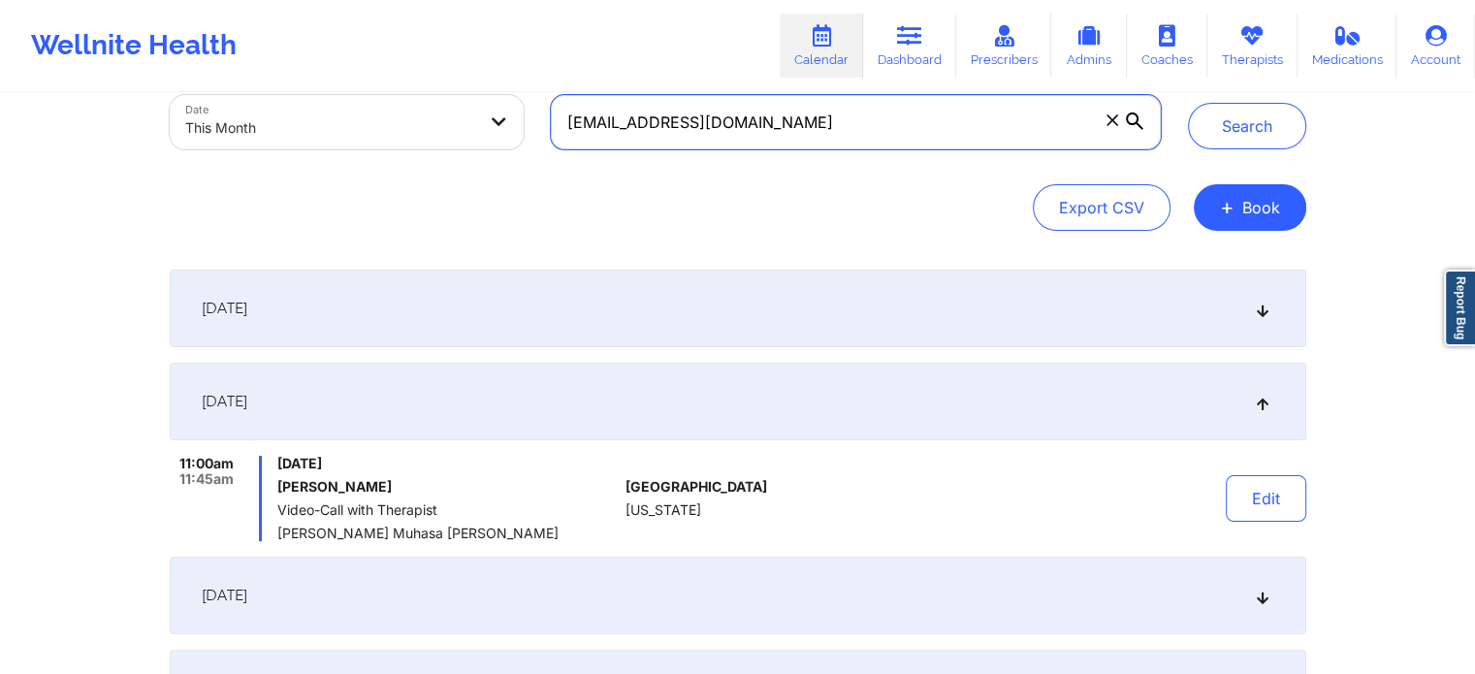
drag, startPoint x: 842, startPoint y: 125, endPoint x: 330, endPoint y: 134, distance: 512.0
click at [330, 134] on div "Provider Role Therapist Therapist Select Therapist Date This Month [EMAIL_ADDRE…" at bounding box center [665, 81] width 1018 height 163
paste input "[EMAIL_ADDRESS][DOMAIN_NAME]"
type input "[EMAIL_ADDRESS][DOMAIN_NAME]"
click at [1188, 103] on button "Search" at bounding box center [1247, 126] width 118 height 47
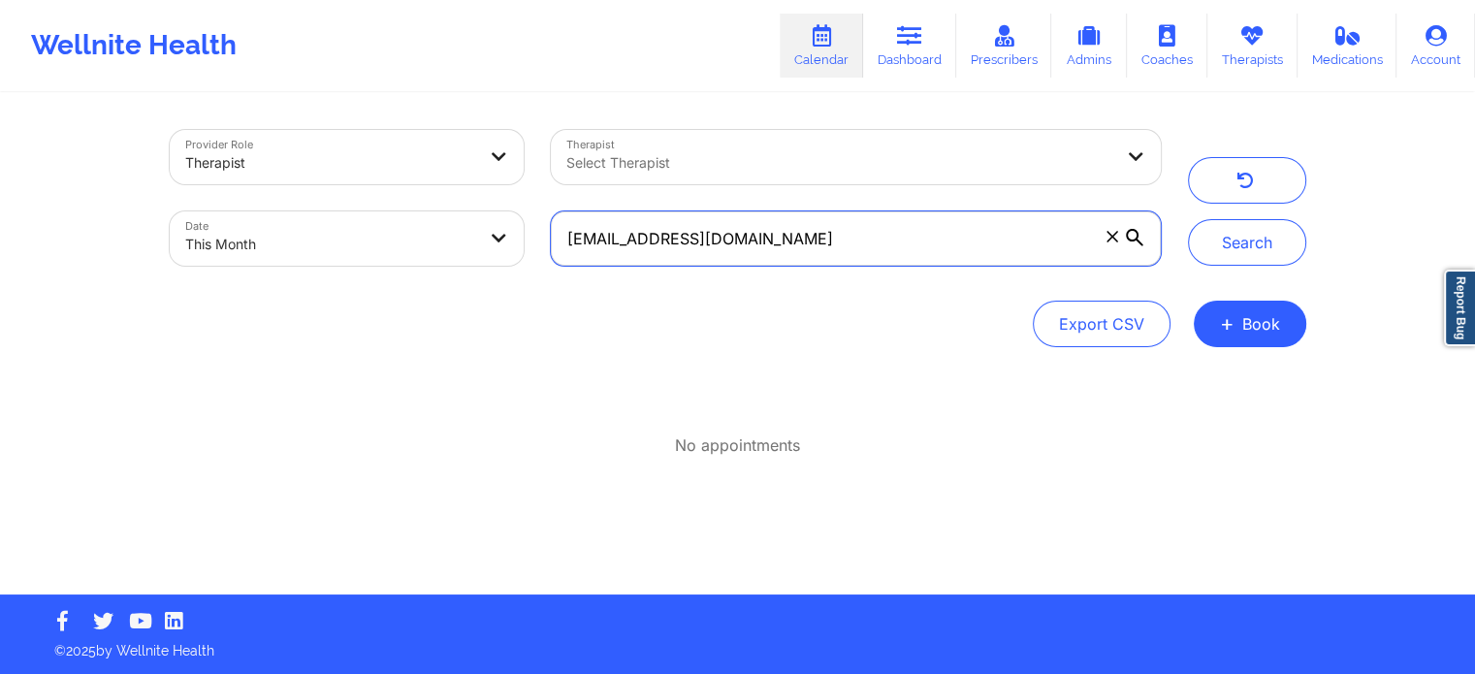
scroll to position [0, 0]
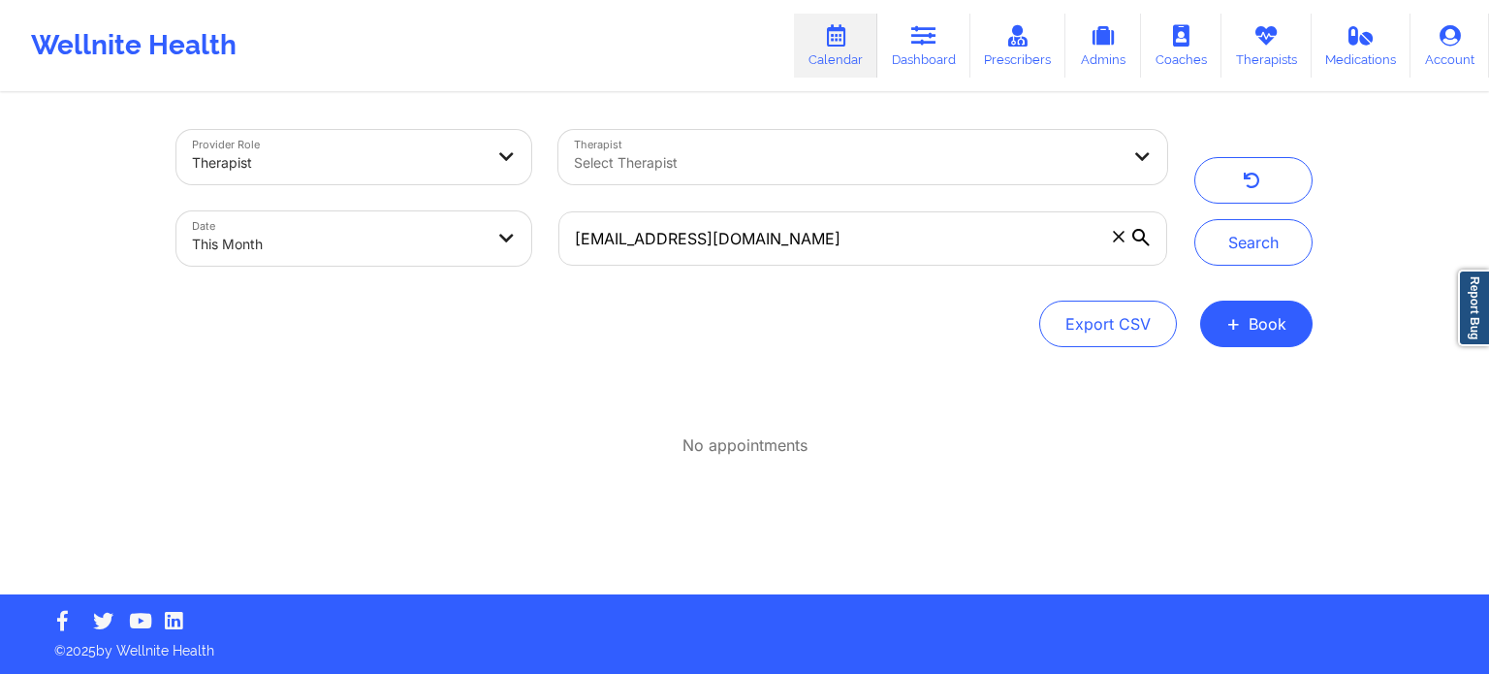
click at [387, 247] on body "Wellnite Health Calendar Dashboard Prescribers Admins Coaches Therapists Medica…" at bounding box center [744, 337] width 1489 height 674
select select "2025-8"
select select "2025-9"
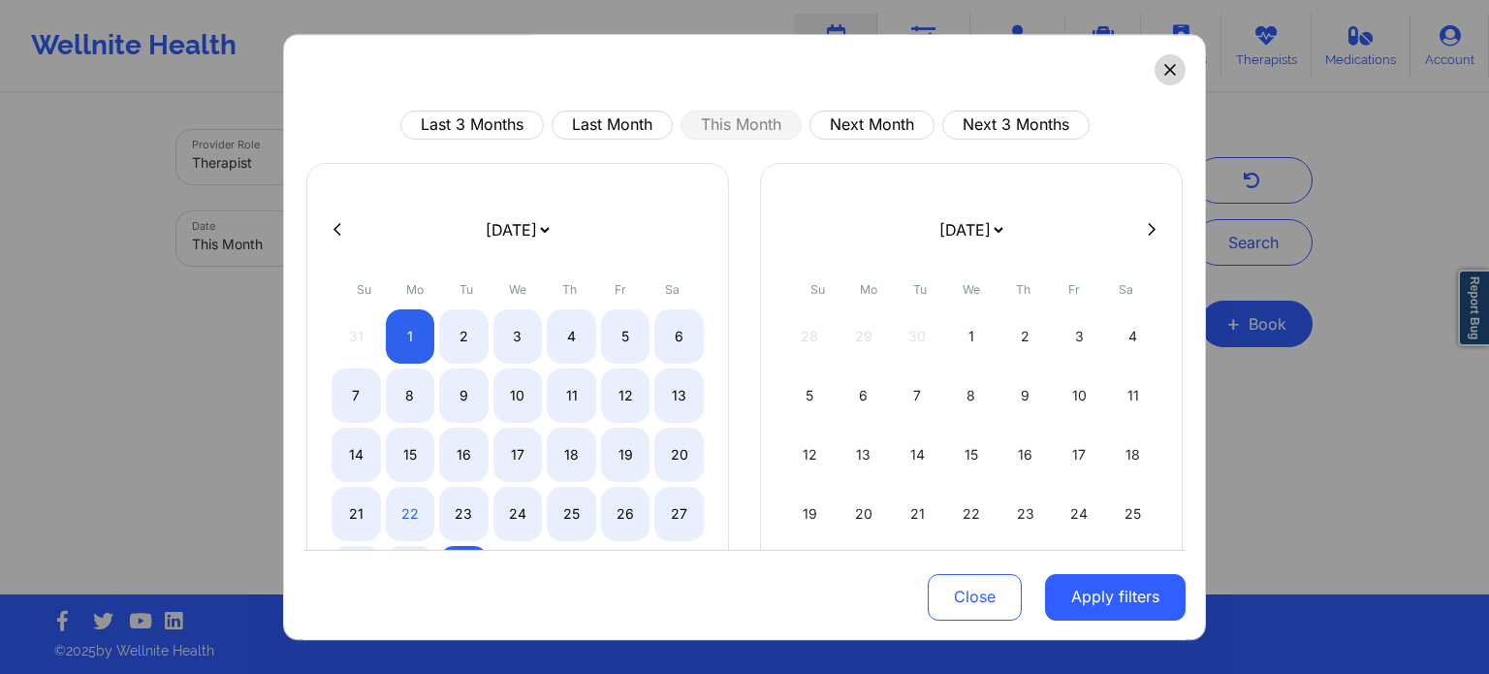
click at [1172, 69] on button at bounding box center [1170, 69] width 31 height 31
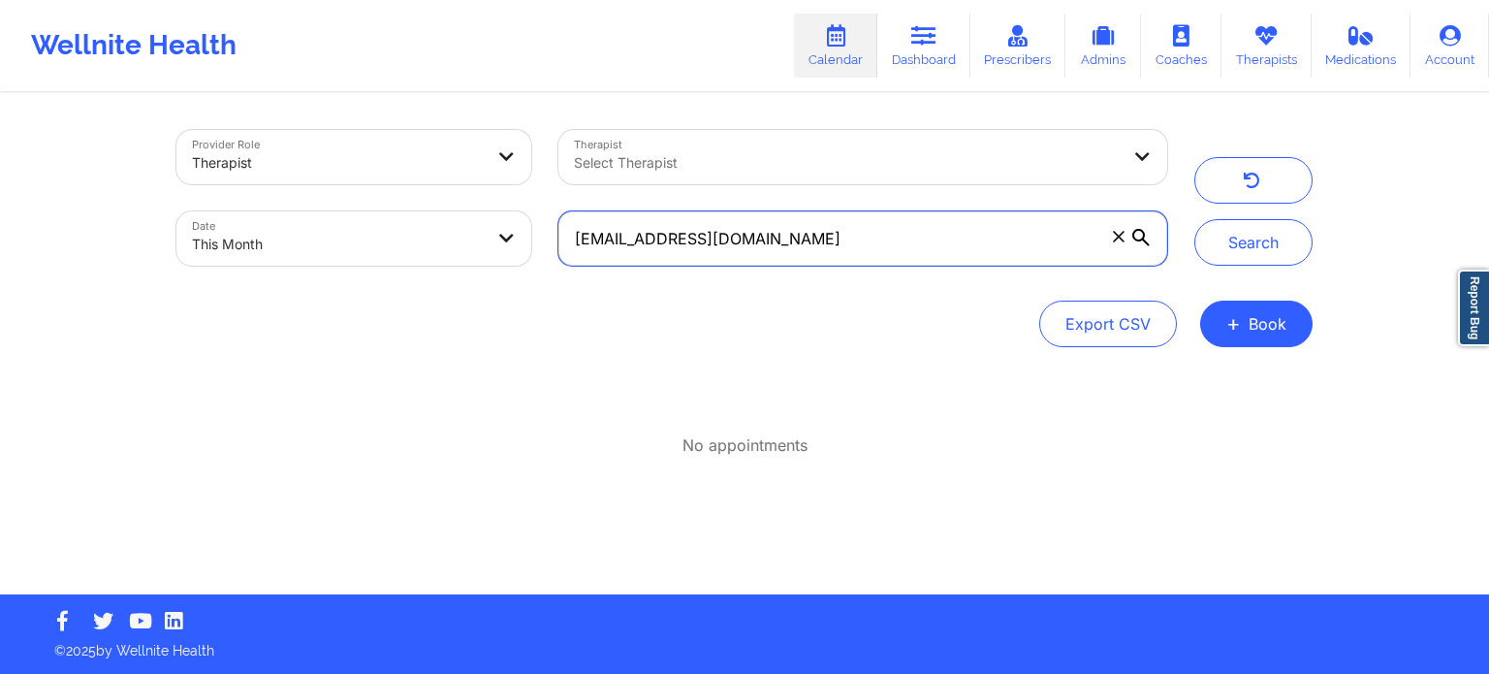
drag, startPoint x: 894, startPoint y: 221, endPoint x: 529, endPoint y: 220, distance: 364.5
click at [529, 220] on div "Provider Role Therapist Therapist Select Therapist Date This Month [EMAIL_ADDRE…" at bounding box center [672, 197] width 1018 height 163
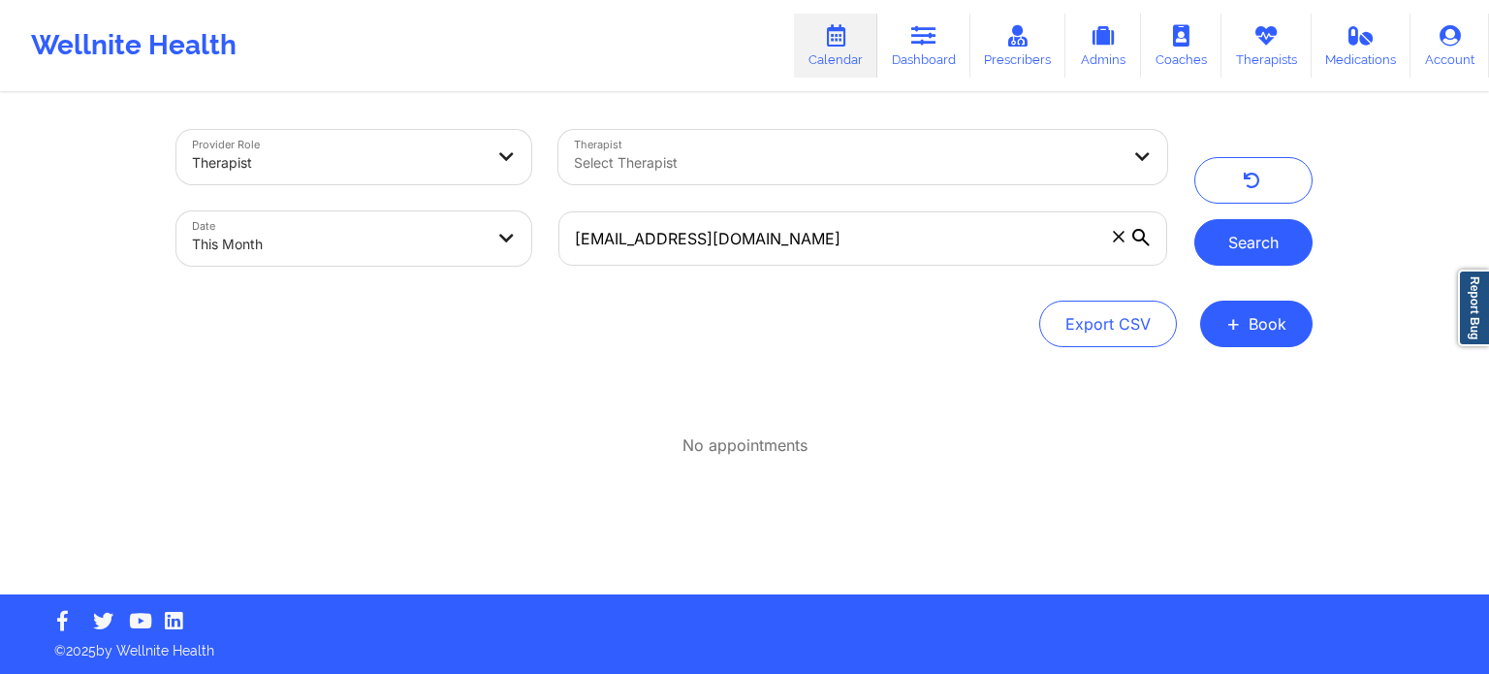
click at [1247, 243] on button "Search" at bounding box center [1253, 242] width 118 height 47
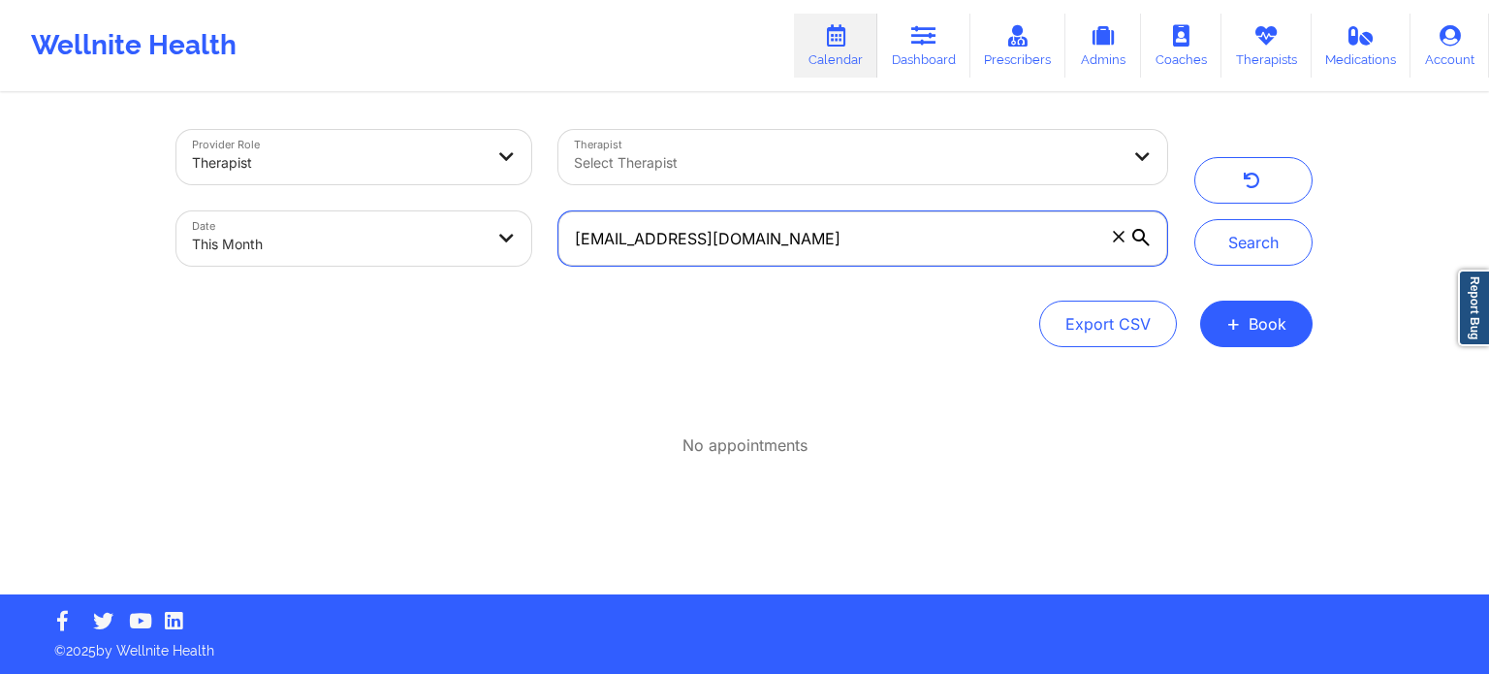
paste input "[EMAIL_ADDRESS][DOMAIN_NAME]"
type input "[EMAIL_ADDRESS][DOMAIN_NAME]"
click at [1194, 219] on button "Search" at bounding box center [1253, 242] width 118 height 47
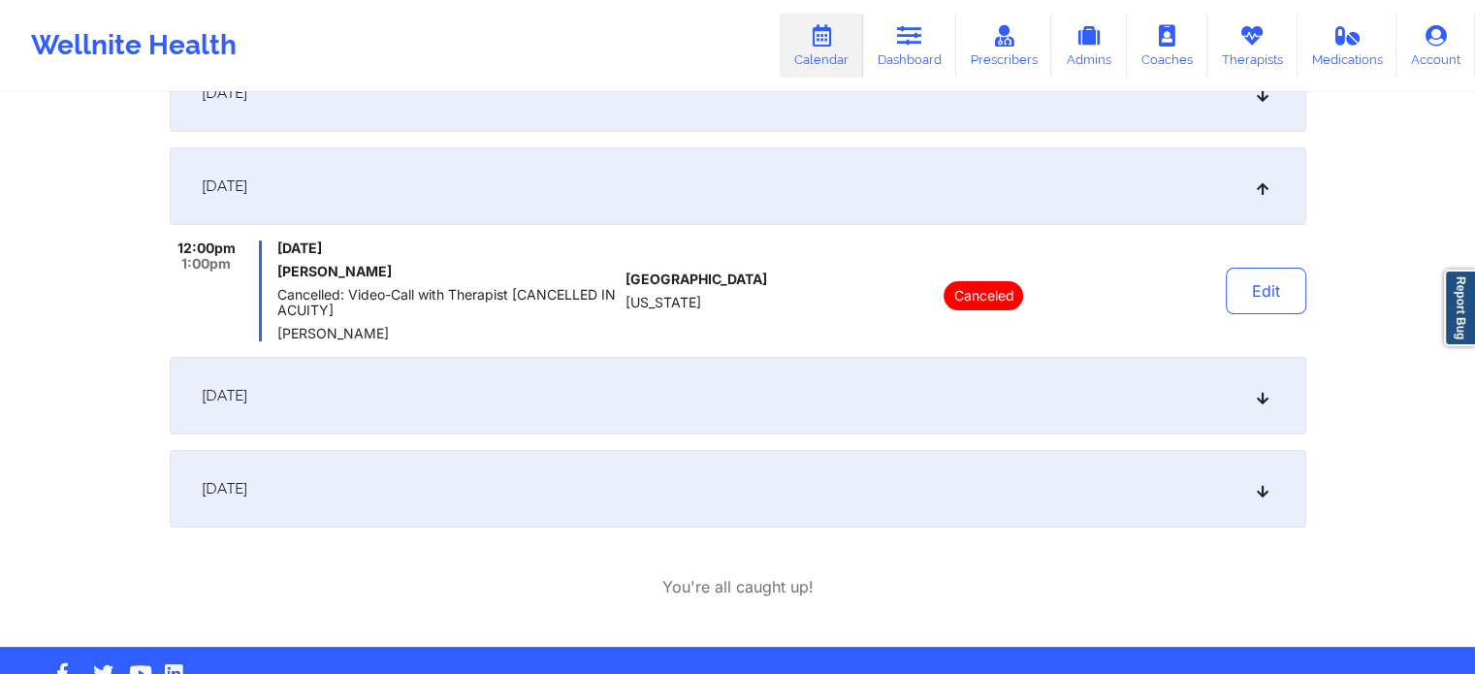
scroll to position [349, 0]
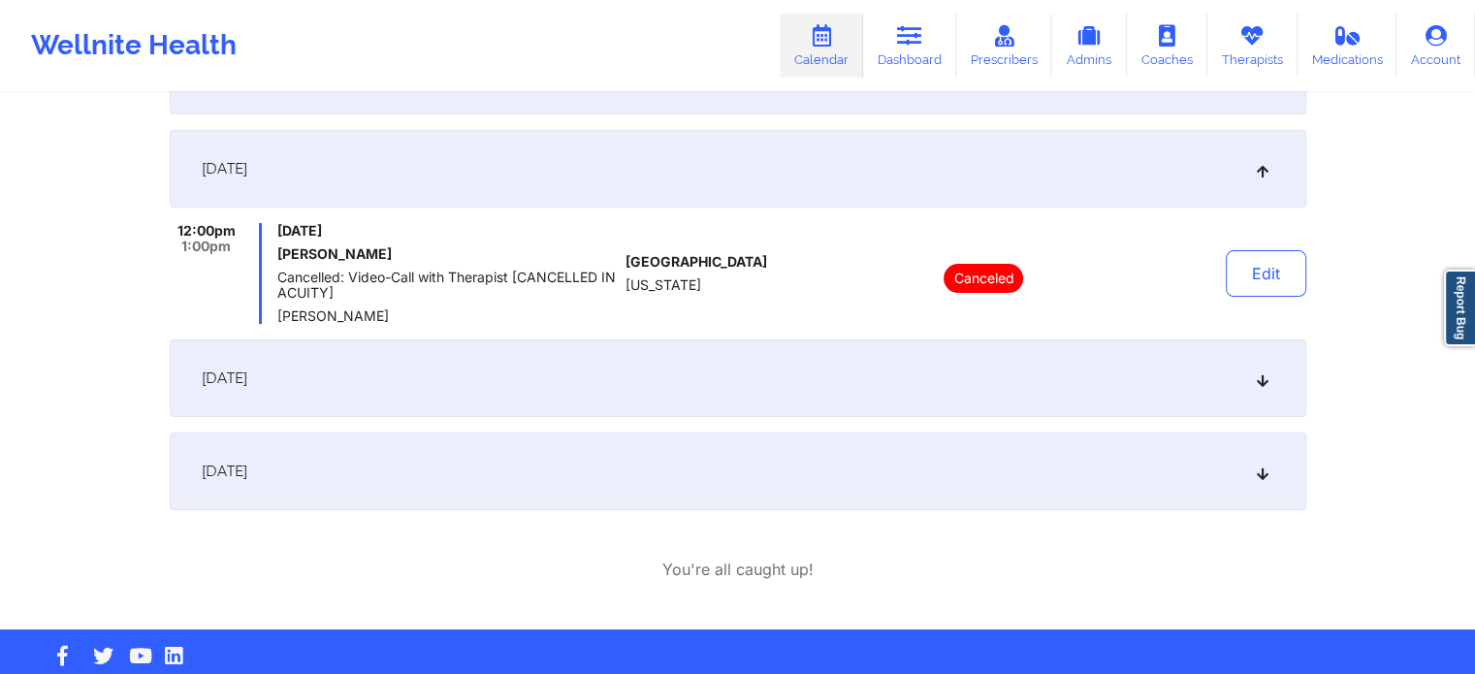
click at [918, 367] on div "[DATE]" at bounding box center [738, 378] width 1136 height 78
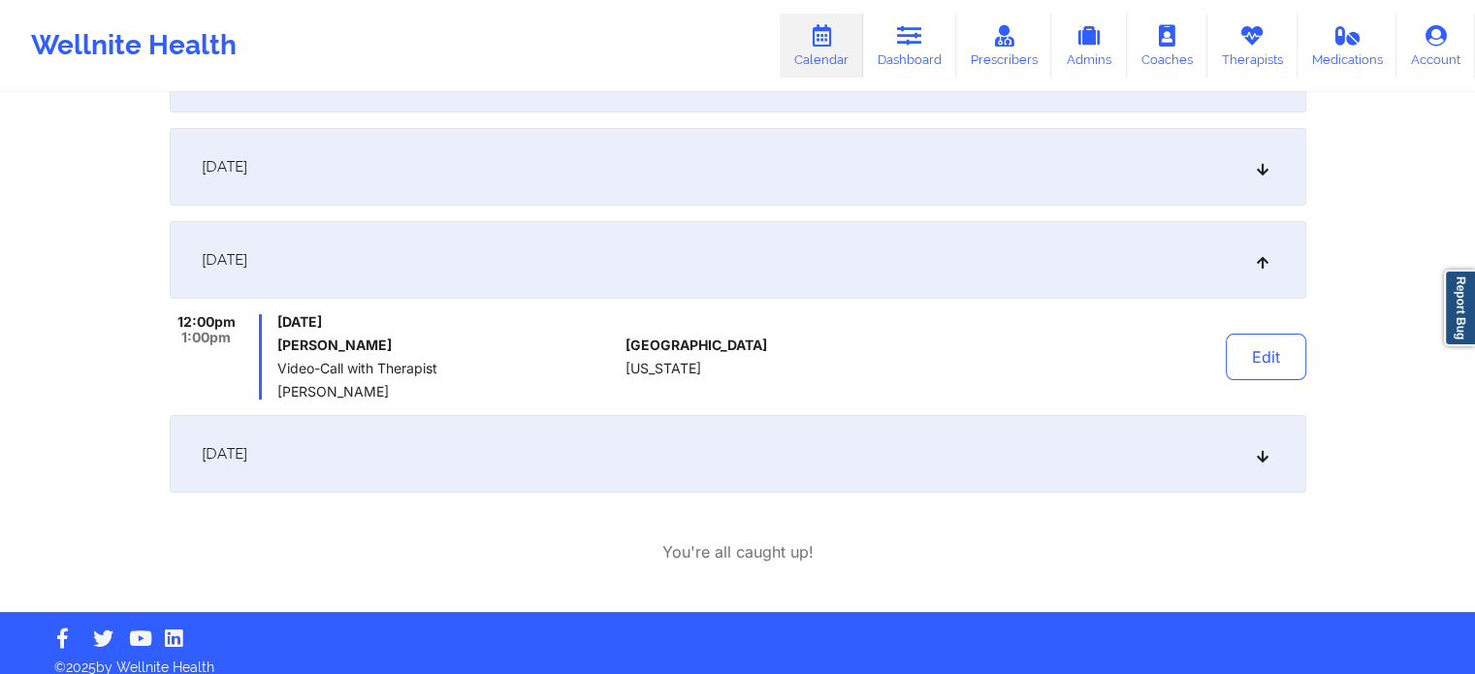
scroll to position [367, 0]
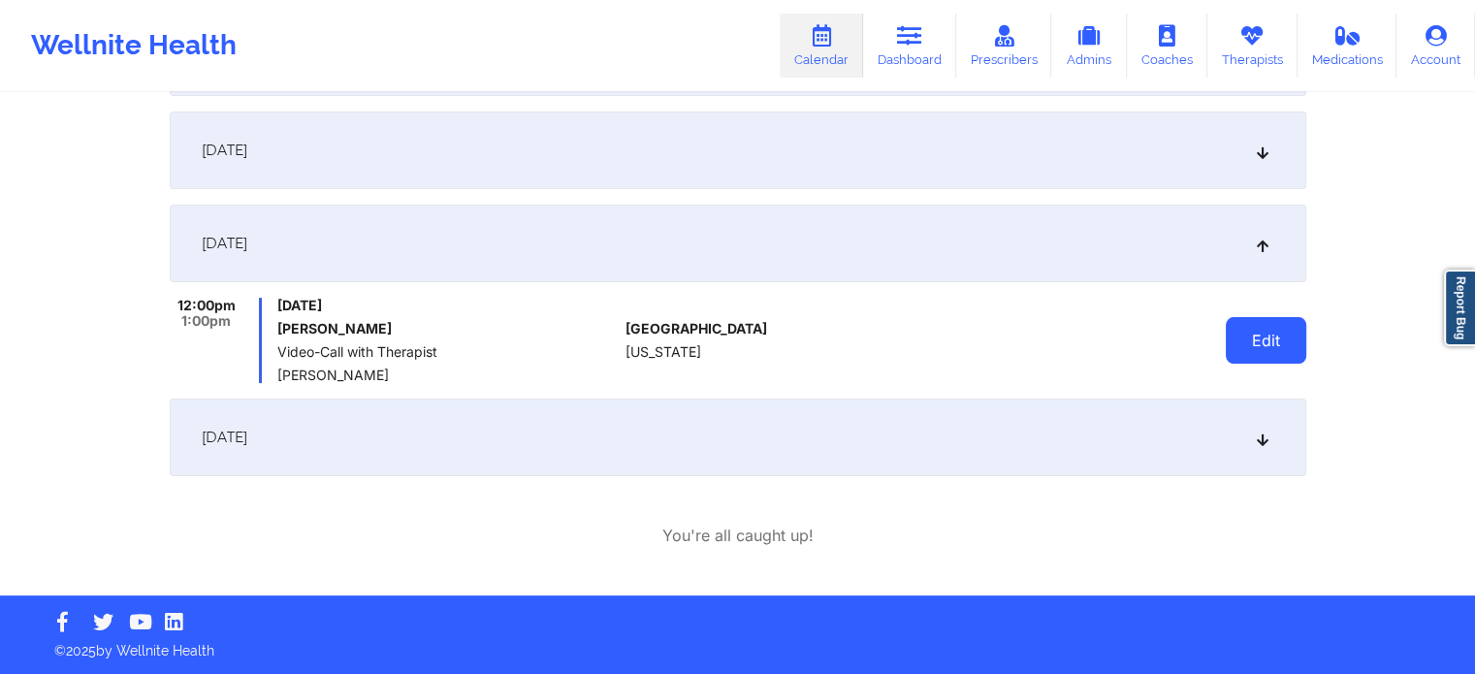
click at [1258, 338] on button "Edit" at bounding box center [1265, 340] width 80 height 47
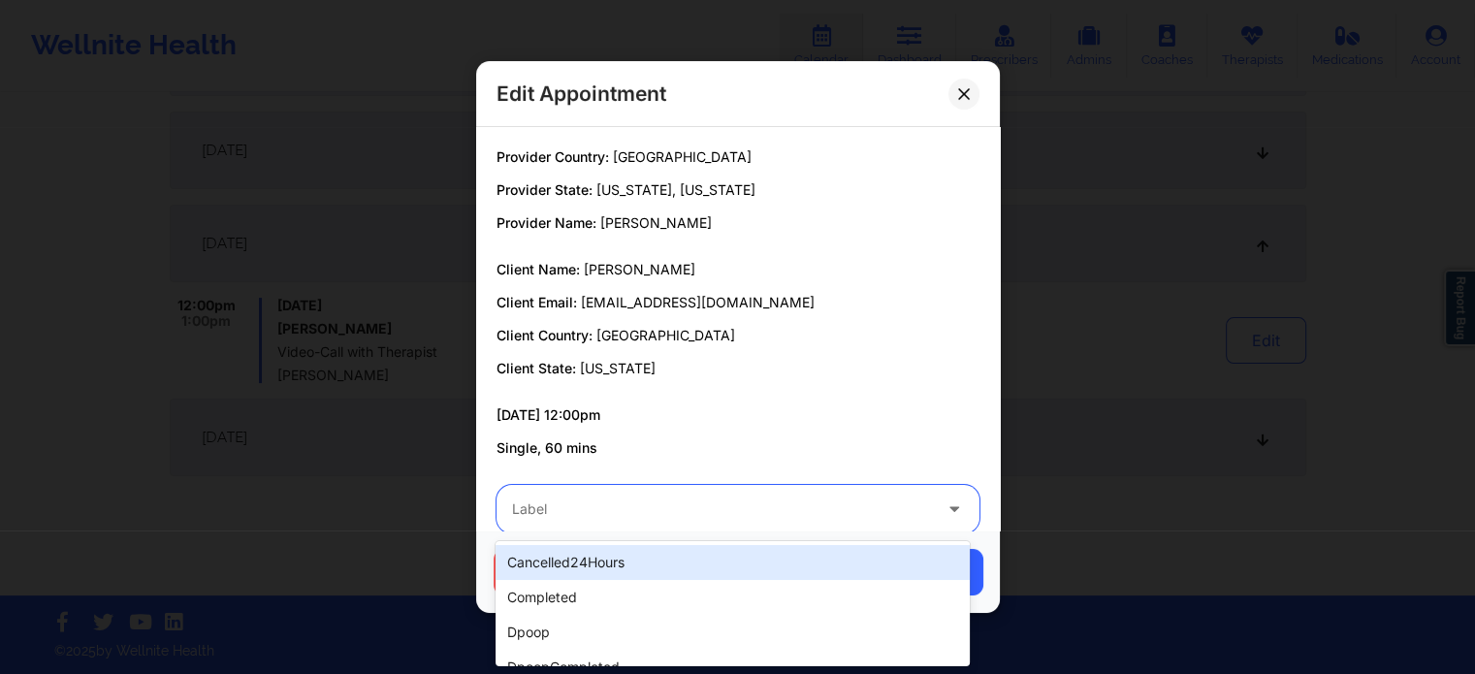
click at [676, 492] on div "Label" at bounding box center [714, 509] width 436 height 48
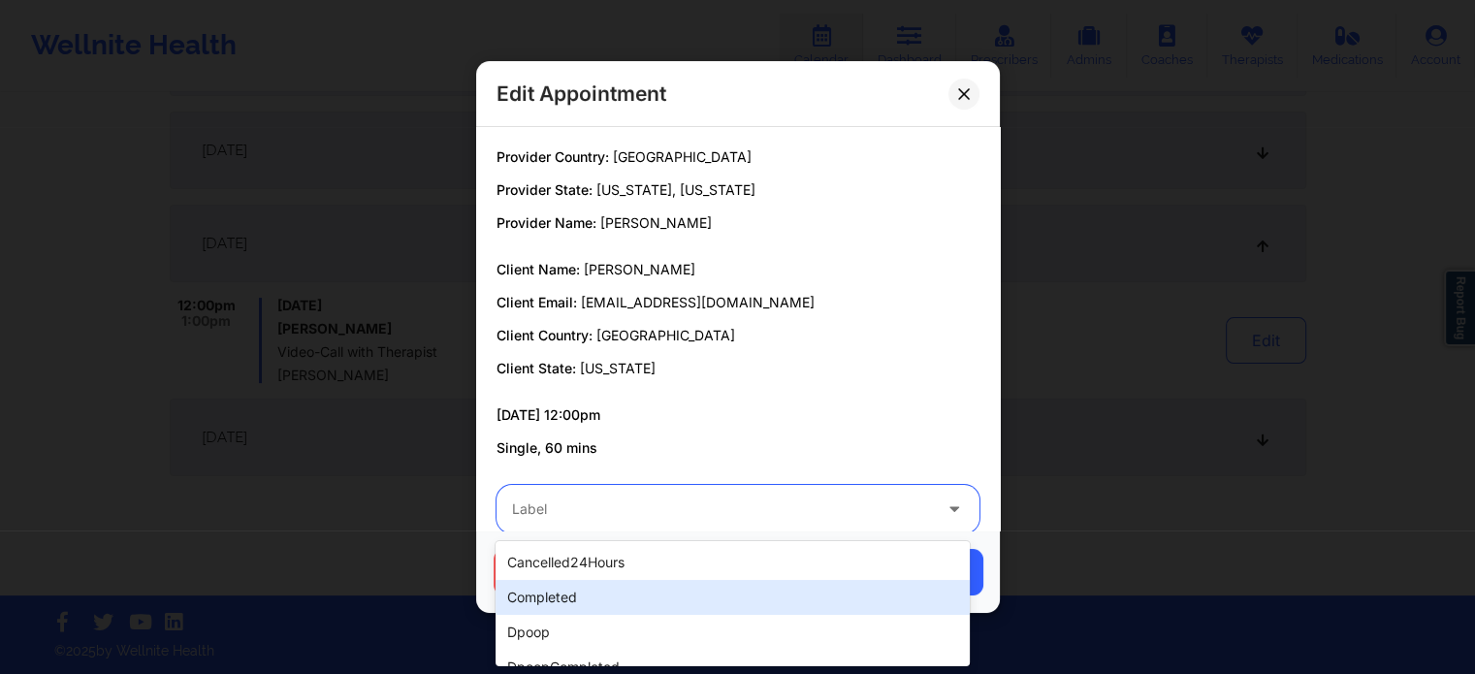
click at [565, 590] on div "completed" at bounding box center [731, 597] width 473 height 35
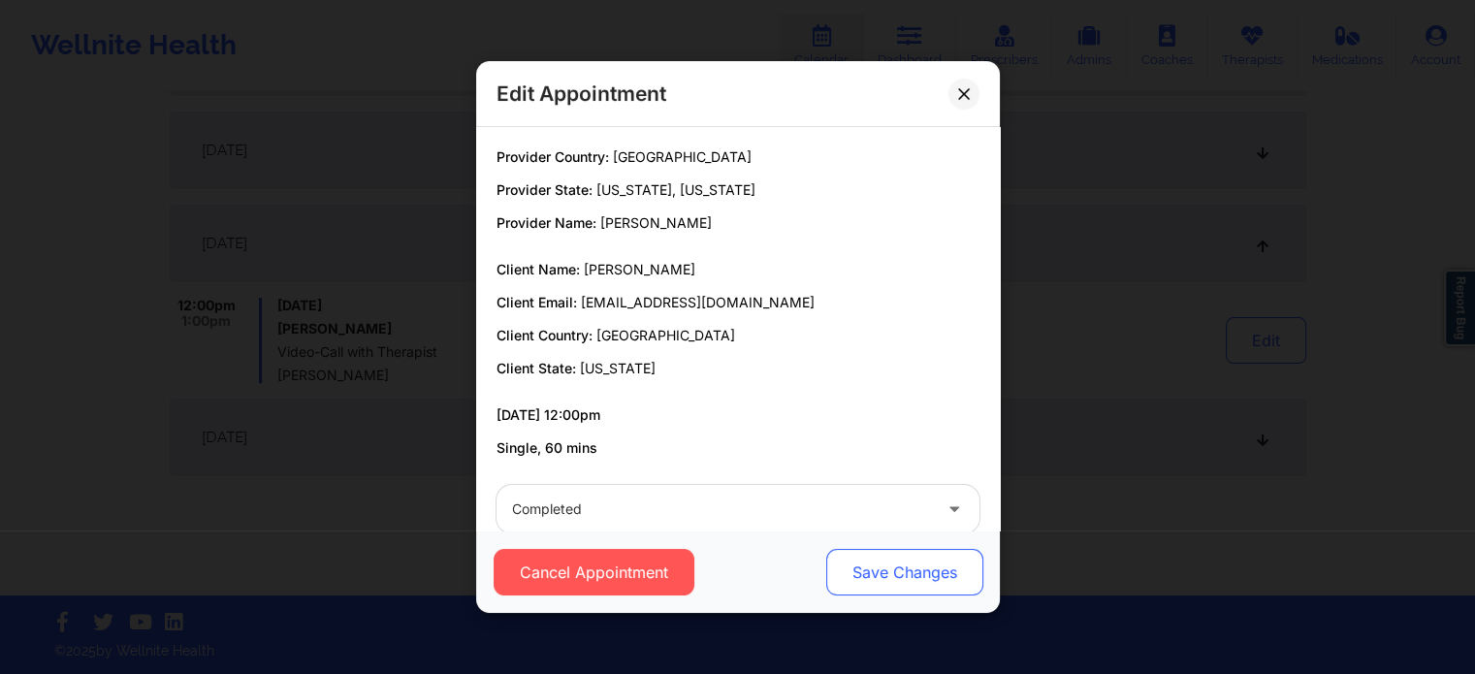
click at [868, 581] on button "Save Changes" at bounding box center [903, 572] width 157 height 47
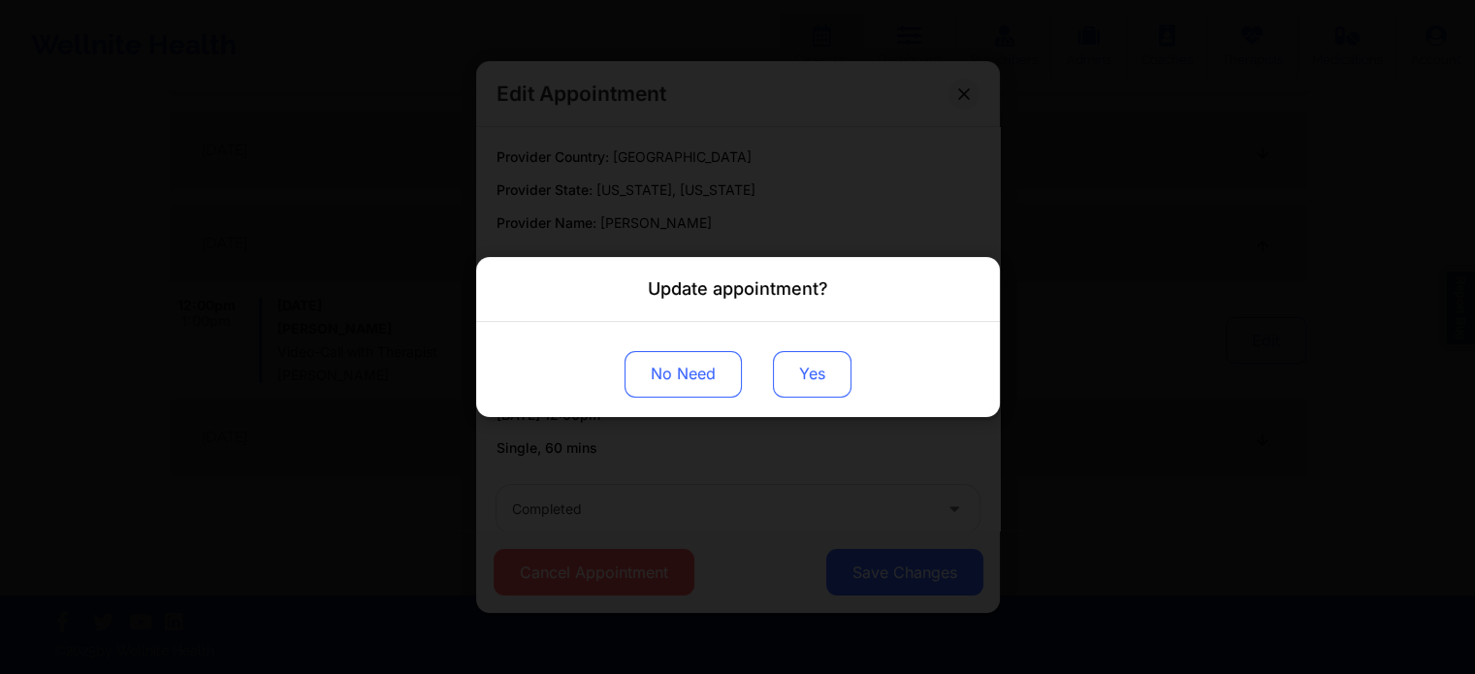
click at [793, 353] on button "Yes" at bounding box center [812, 374] width 79 height 47
